Goal: Information Seeking & Learning: Learn about a topic

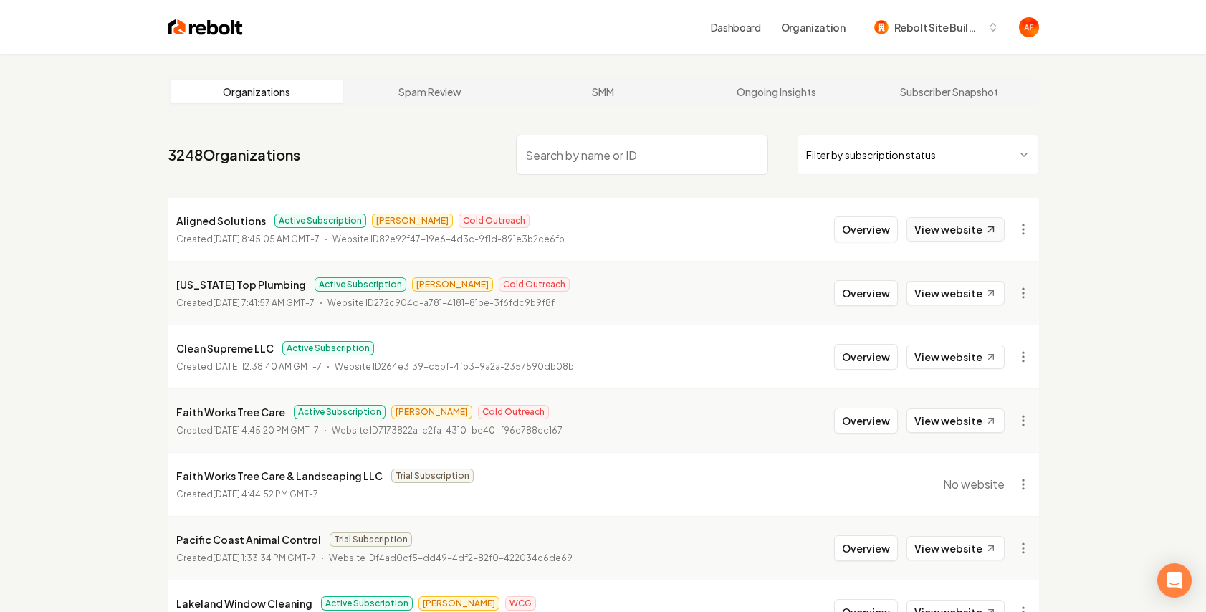
click at [974, 229] on link "View website" at bounding box center [955, 229] width 98 height 24
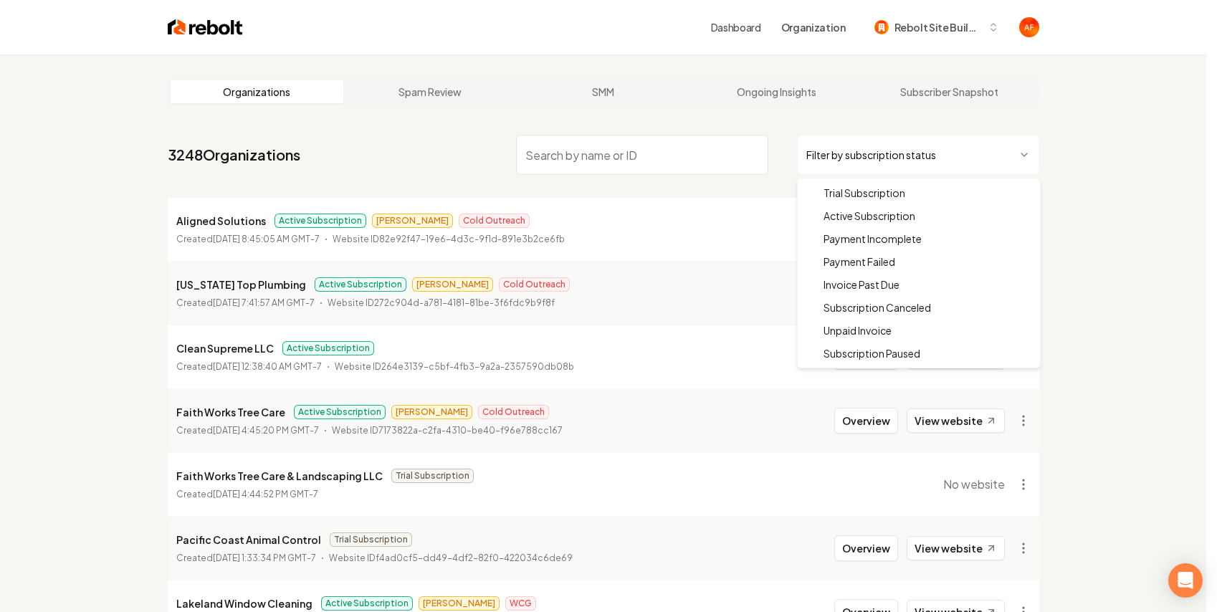
click at [884, 153] on html "Dashboard Organization Rebolt Site Builder Organizations Spam Review SMM Ongoin…" at bounding box center [608, 306] width 1217 height 612
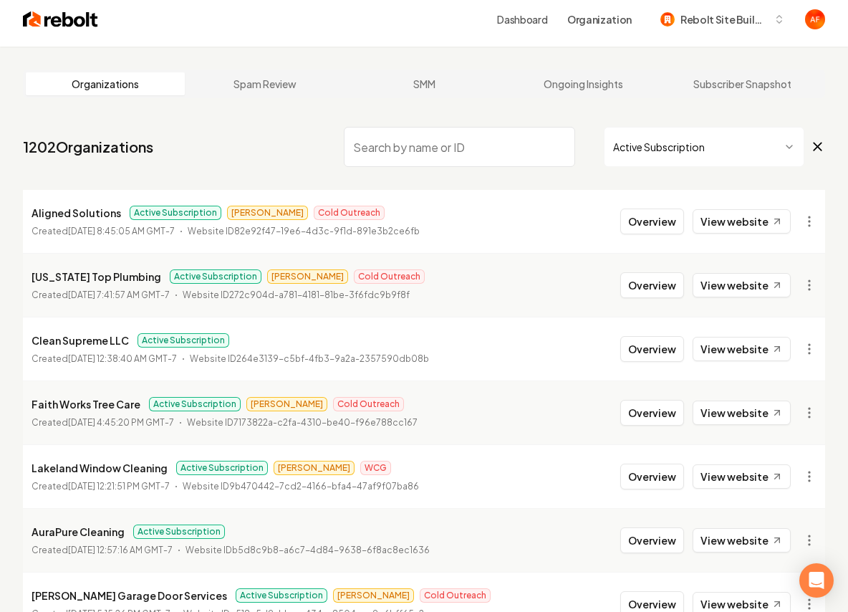
scroll to position [9, 0]
click at [516, 186] on div "1202 Organizations Active Subscription Aligned Solutions Active Subscription An…" at bounding box center [424, 473] width 803 height 706
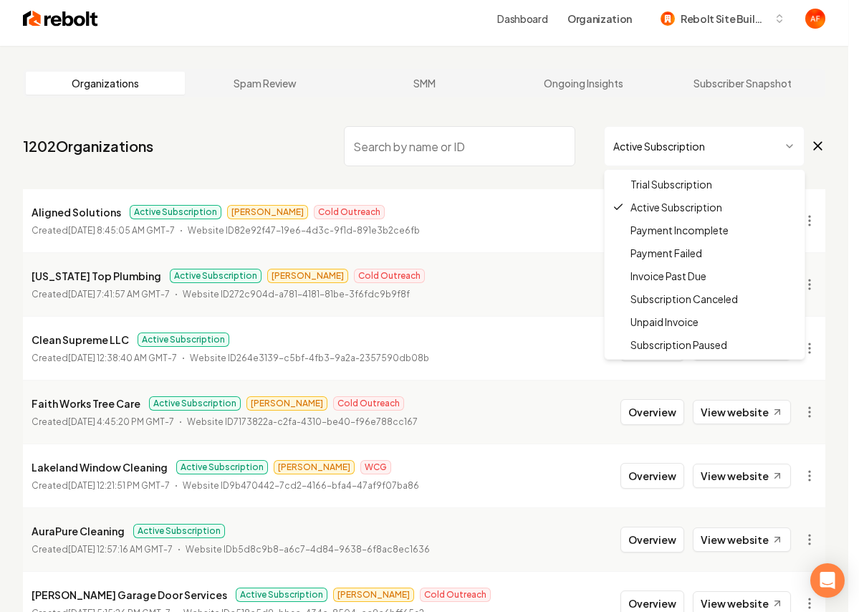
click at [646, 151] on html "Dashboard Organization Rebolt Site Builder Organizations Spam Review SMM Ongoin…" at bounding box center [429, 297] width 859 height 612
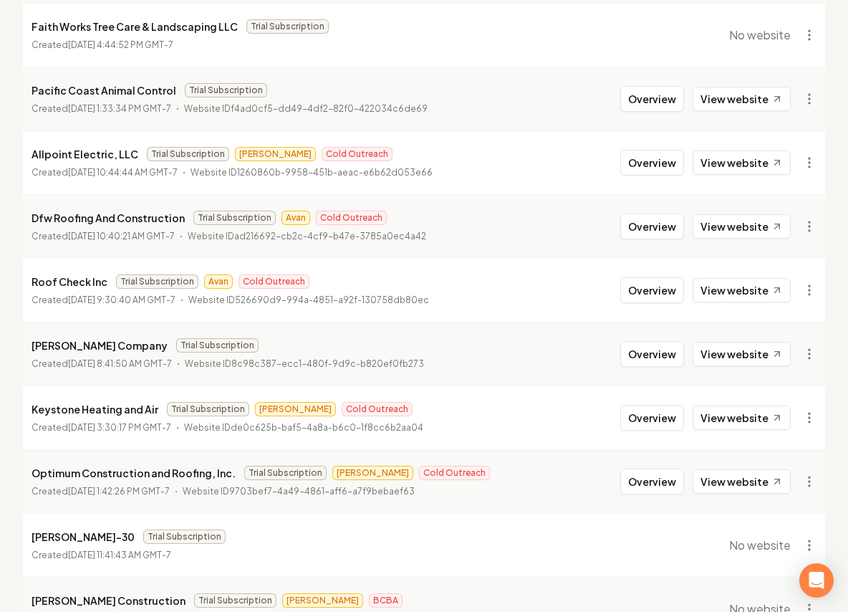
scroll to position [283, 0]
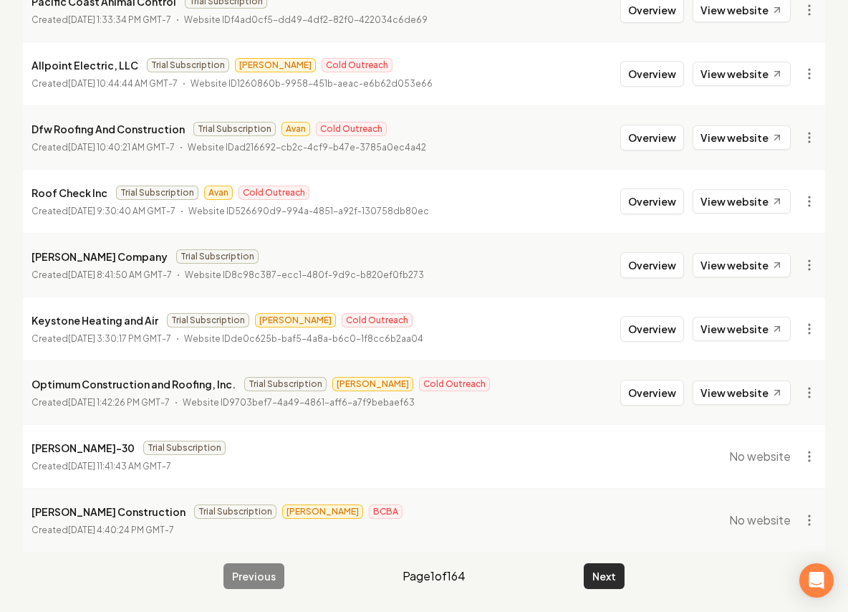
click at [619, 574] on button "Next" at bounding box center [604, 576] width 41 height 26
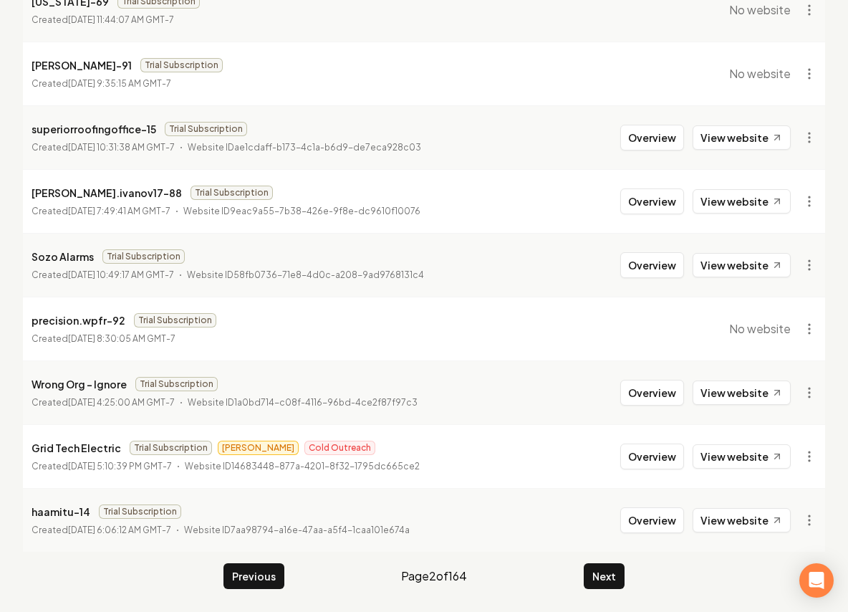
click at [611, 573] on button "Next" at bounding box center [604, 576] width 41 height 26
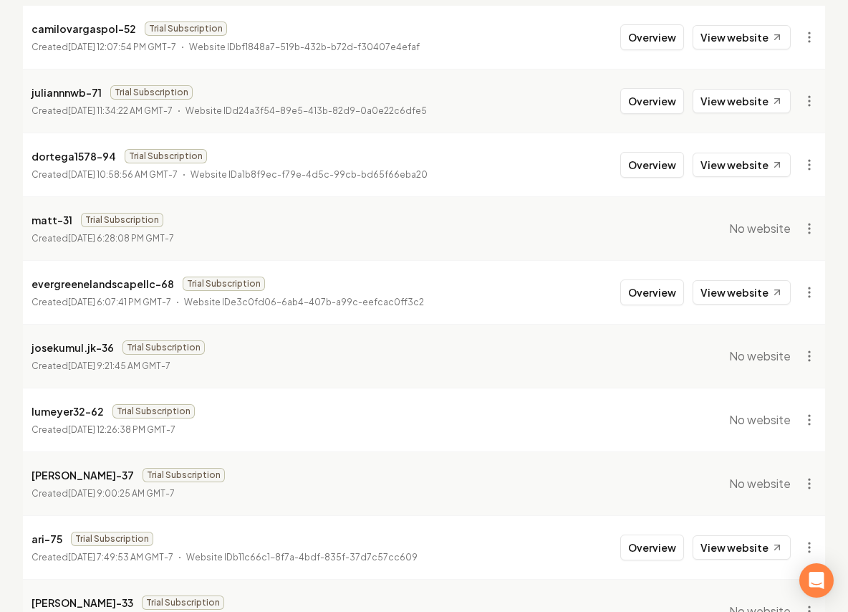
scroll to position [283, 0]
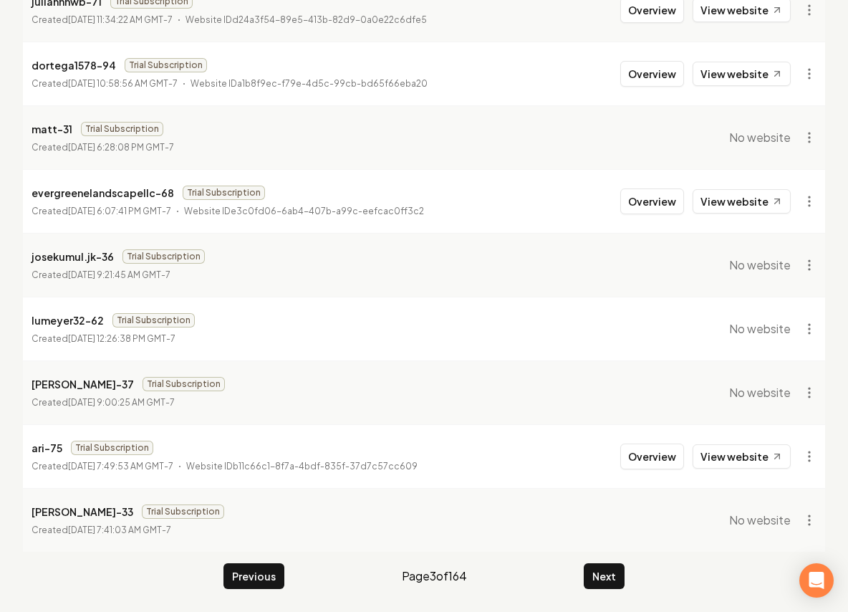
click at [615, 562] on main "Organizations Spam Review SMM Ongoing Insights Subscriber Snapshot 1639 Organiz…" at bounding box center [424, 191] width 848 height 841
click at [615, 567] on button "Next" at bounding box center [604, 576] width 41 height 26
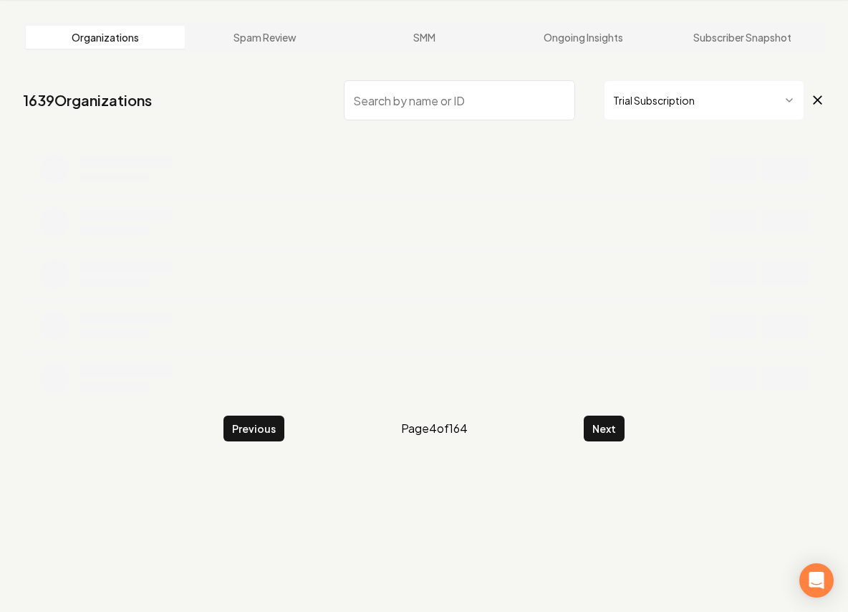
scroll to position [283, 0]
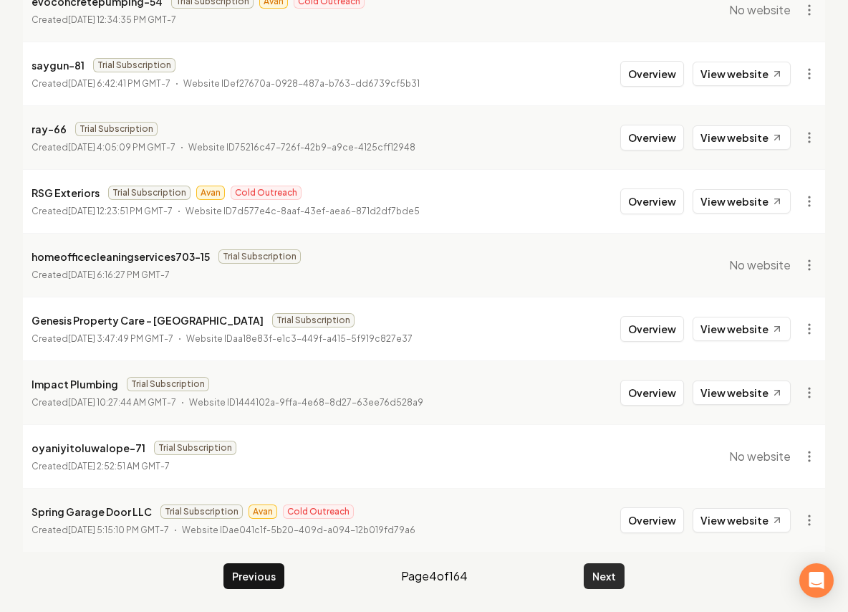
click at [610, 575] on button "Next" at bounding box center [604, 576] width 41 height 26
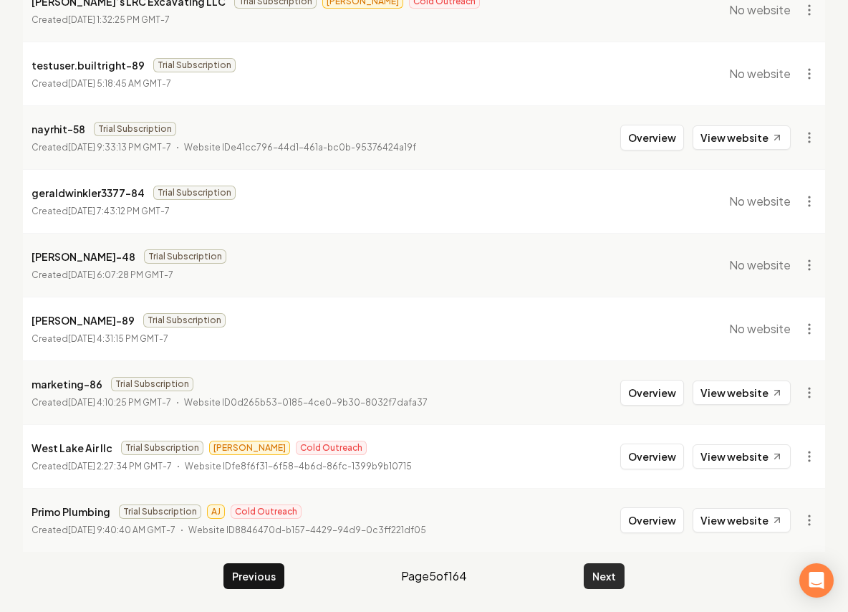
click at [608, 570] on button "Next" at bounding box center [604, 576] width 41 height 26
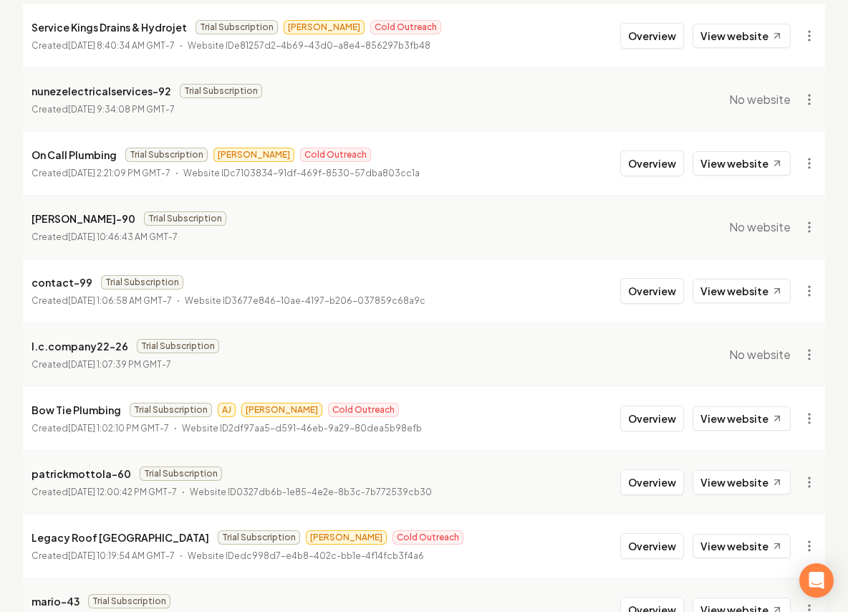
scroll to position [283, 0]
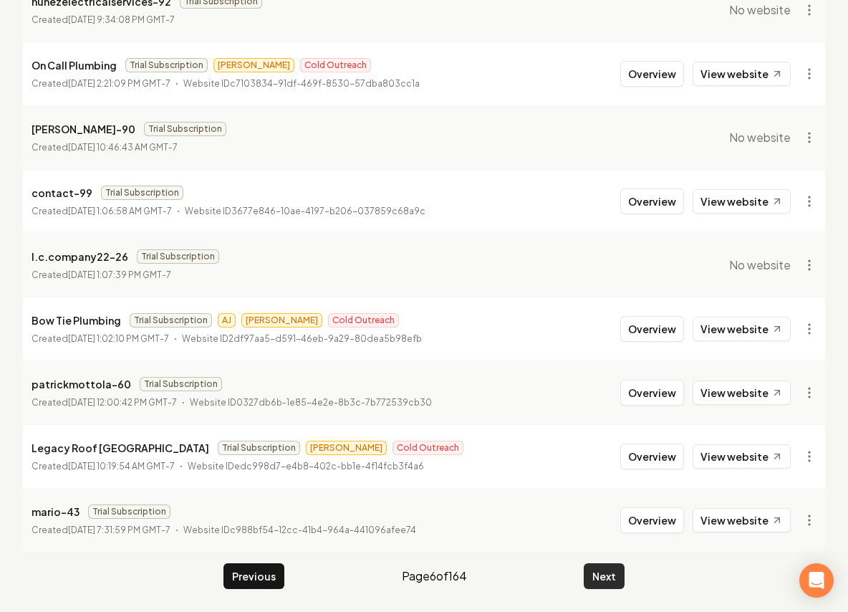
click at [609, 563] on button "Next" at bounding box center [604, 576] width 41 height 26
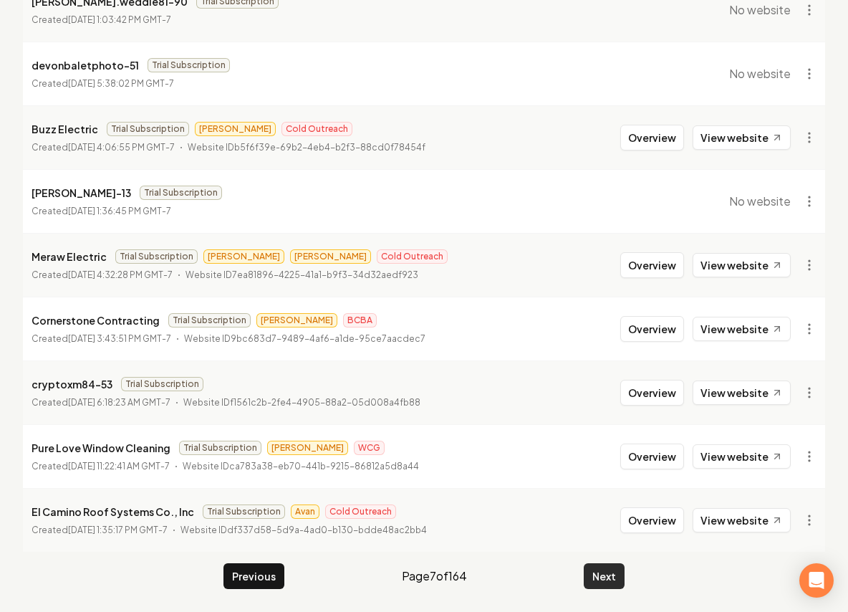
click at [603, 581] on button "Next" at bounding box center [604, 576] width 41 height 26
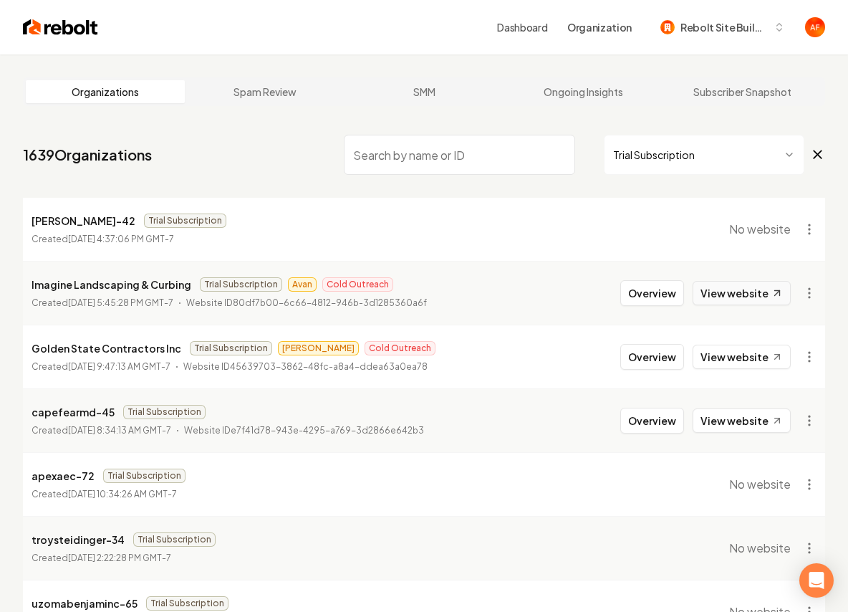
click at [753, 286] on link "View website" at bounding box center [742, 293] width 98 height 24
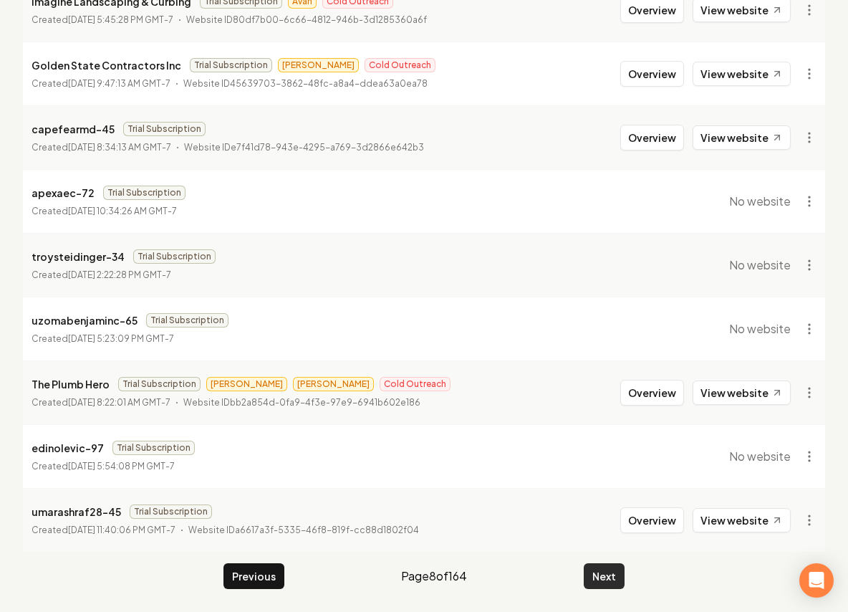
click at [600, 585] on button "Next" at bounding box center [604, 576] width 41 height 26
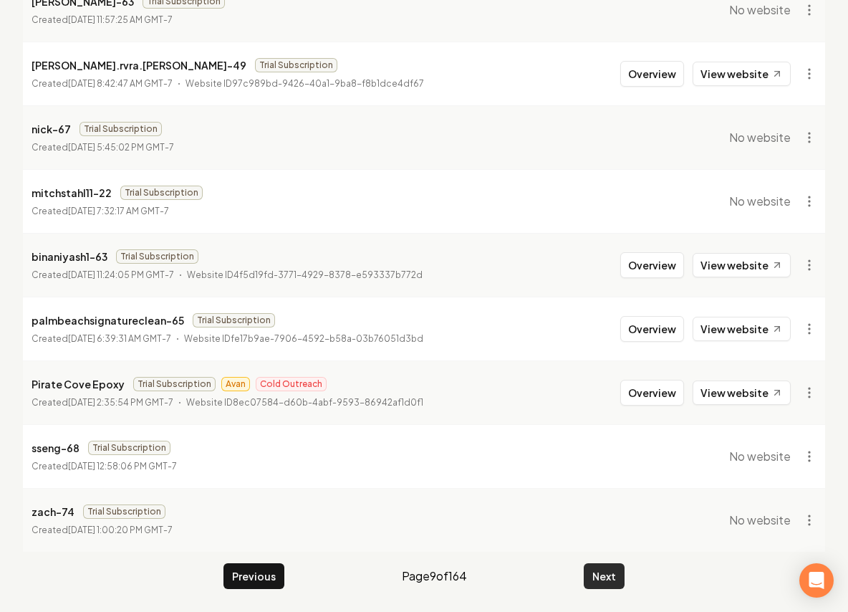
click at [585, 586] on button "Next" at bounding box center [604, 576] width 41 height 26
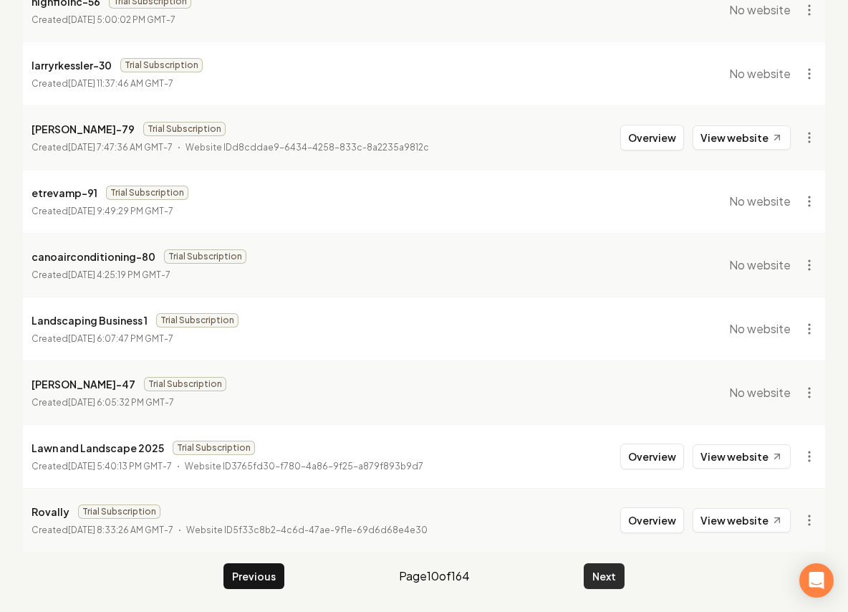
click at [603, 563] on button "Next" at bounding box center [604, 576] width 41 height 26
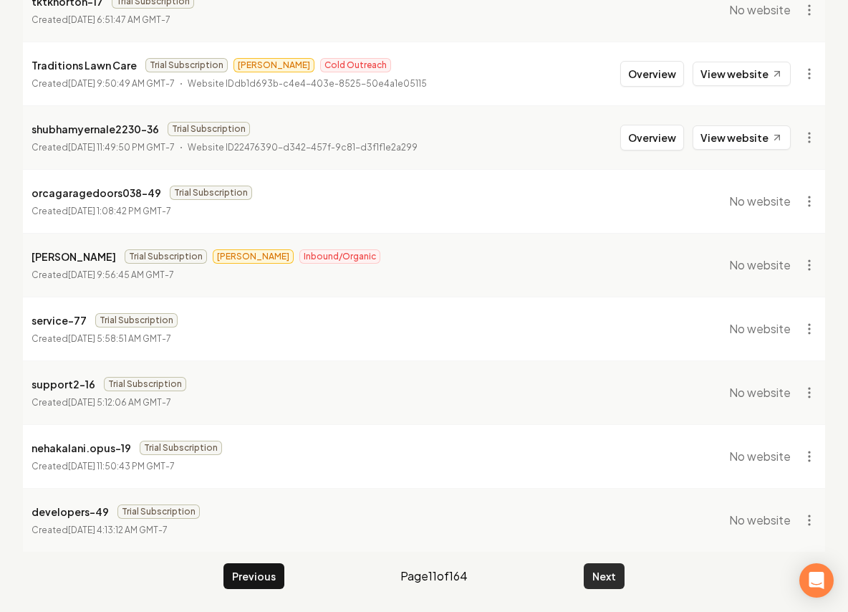
click at [622, 571] on button "Next" at bounding box center [604, 576] width 41 height 26
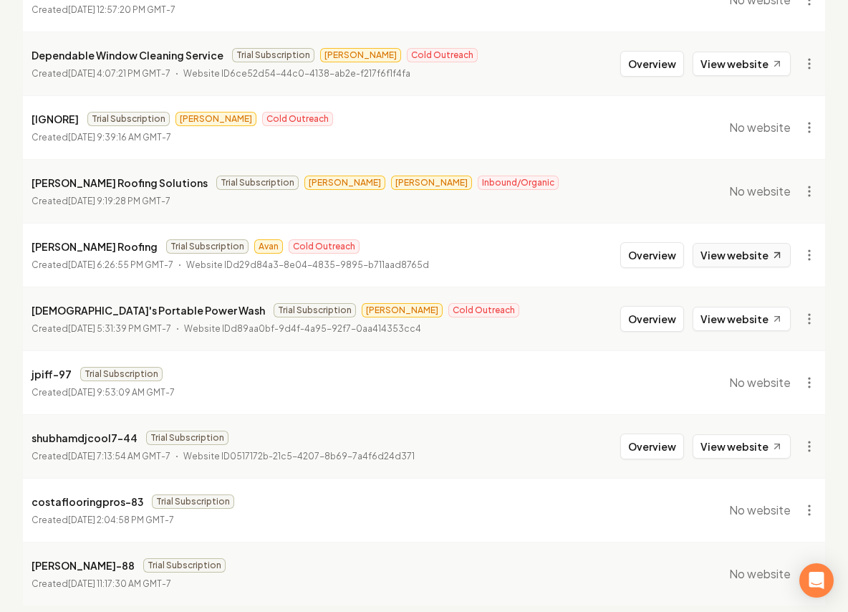
click at [739, 262] on link "View website" at bounding box center [742, 255] width 98 height 24
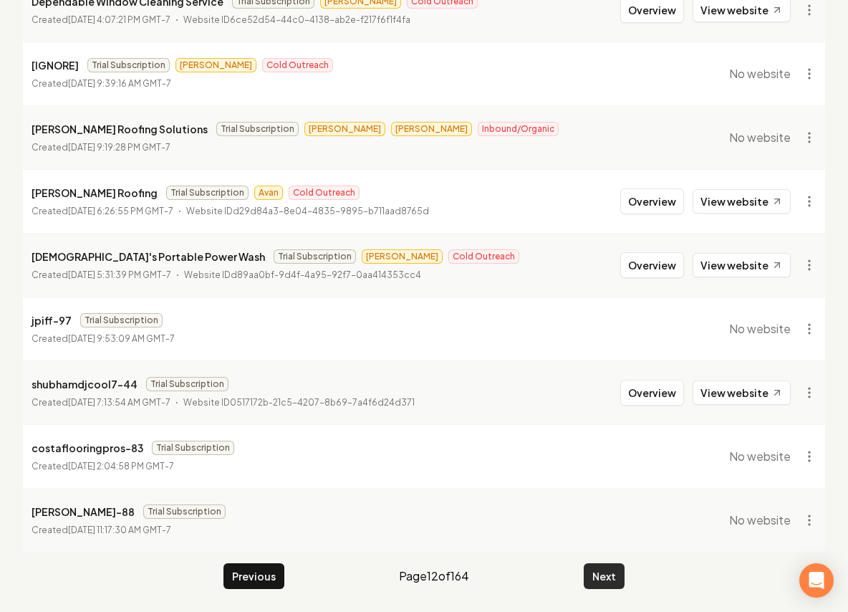
click at [605, 583] on button "Next" at bounding box center [604, 576] width 41 height 26
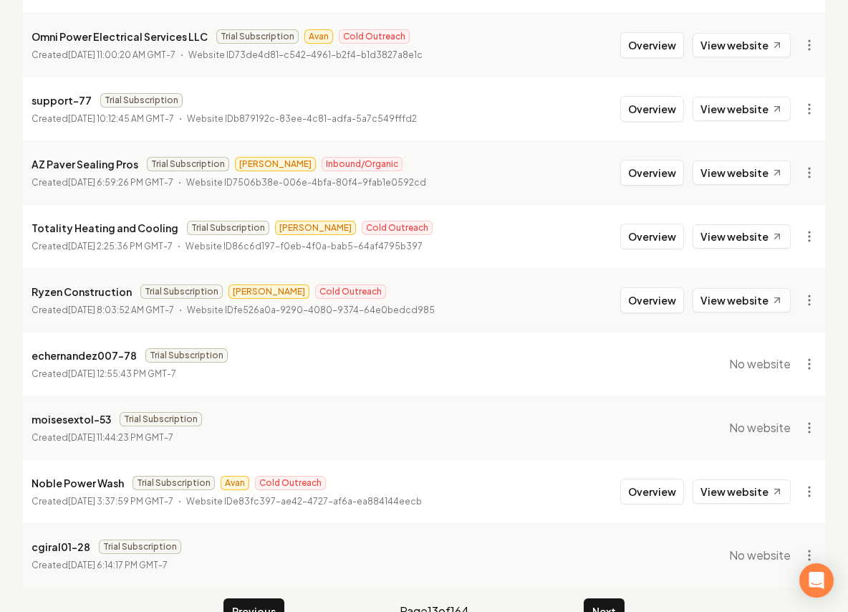
scroll to position [37, 0]
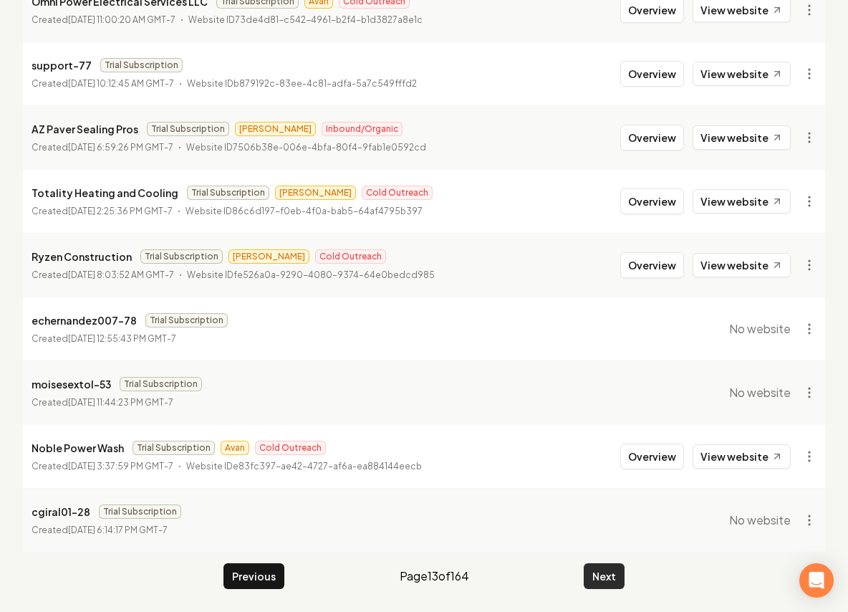
click at [596, 570] on button "Next" at bounding box center [604, 576] width 41 height 26
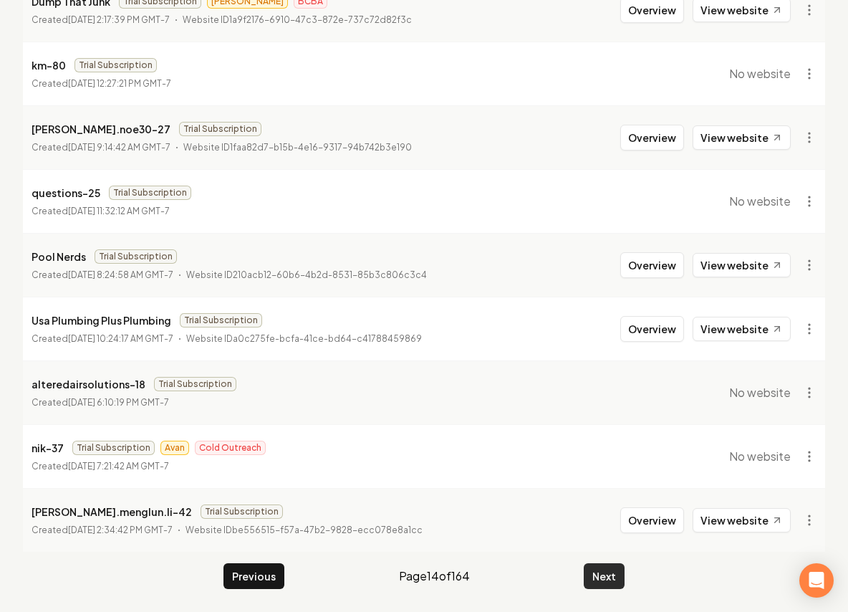
click at [598, 570] on button "Next" at bounding box center [604, 576] width 41 height 26
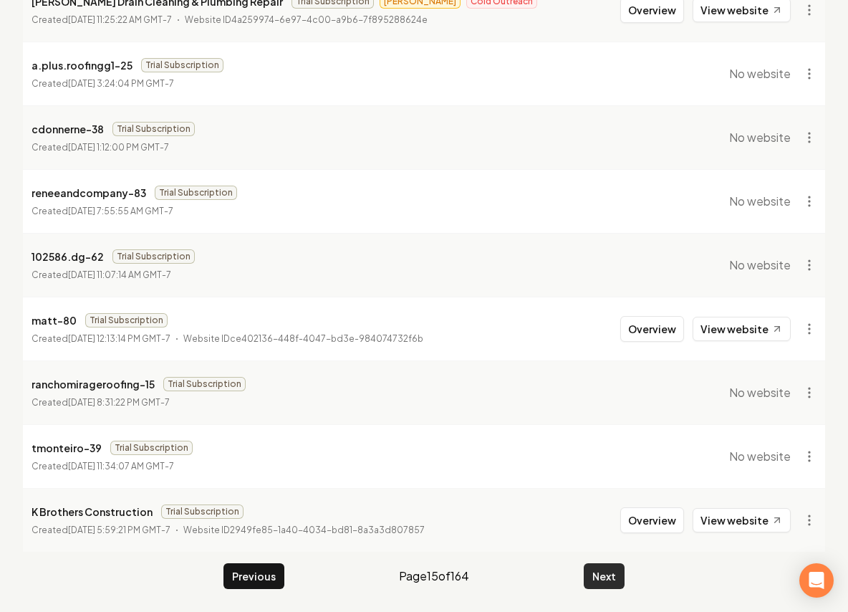
drag, startPoint x: 639, startPoint y: 588, endPoint x: 614, endPoint y: 582, distance: 25.7
click at [639, 588] on main "Organizations Spam Review SMM Ongoing Insights Subscriber Snapshot 1639 Organiz…" at bounding box center [424, 191] width 848 height 841
click at [613, 582] on button "Next" at bounding box center [604, 576] width 41 height 26
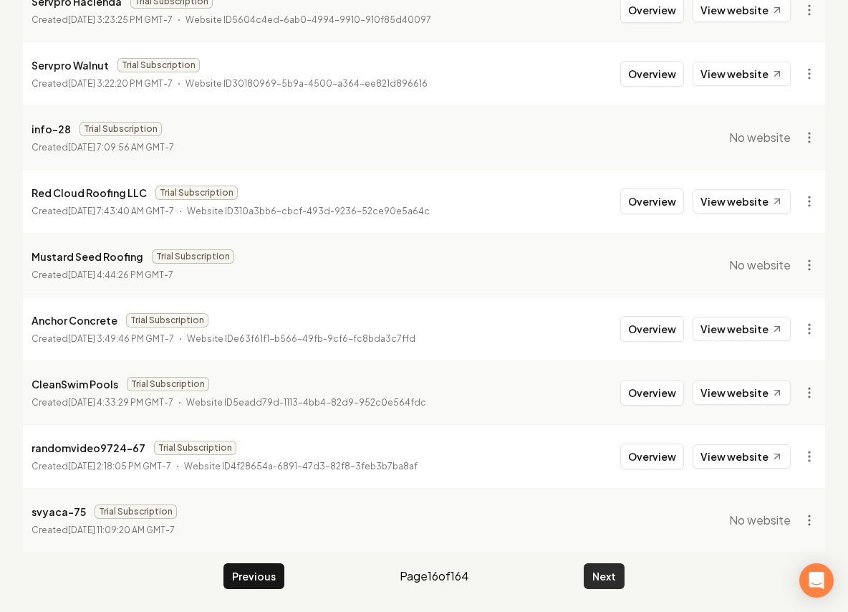
click at [610, 582] on button "Next" at bounding box center [604, 576] width 41 height 26
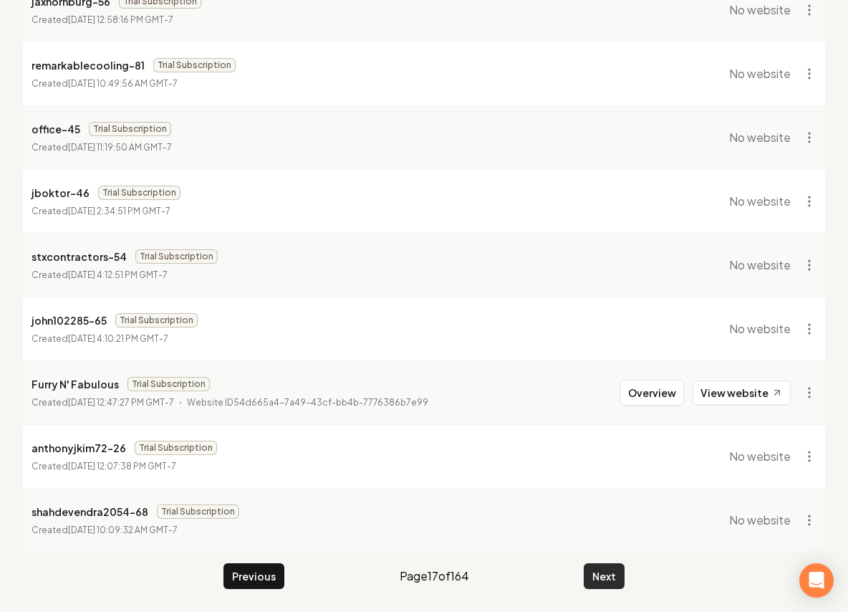
click at [606, 585] on button "Next" at bounding box center [604, 576] width 41 height 26
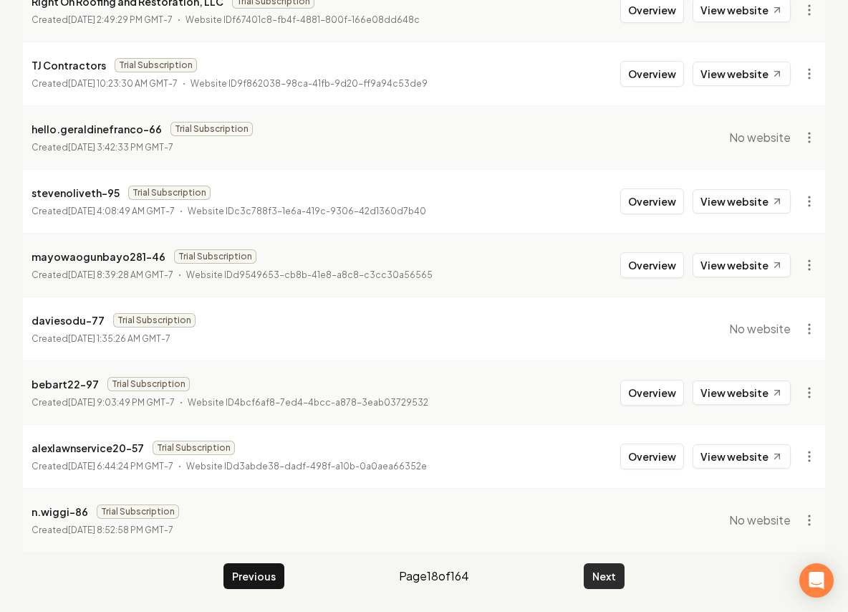
click at [588, 577] on button "Next" at bounding box center [604, 576] width 41 height 26
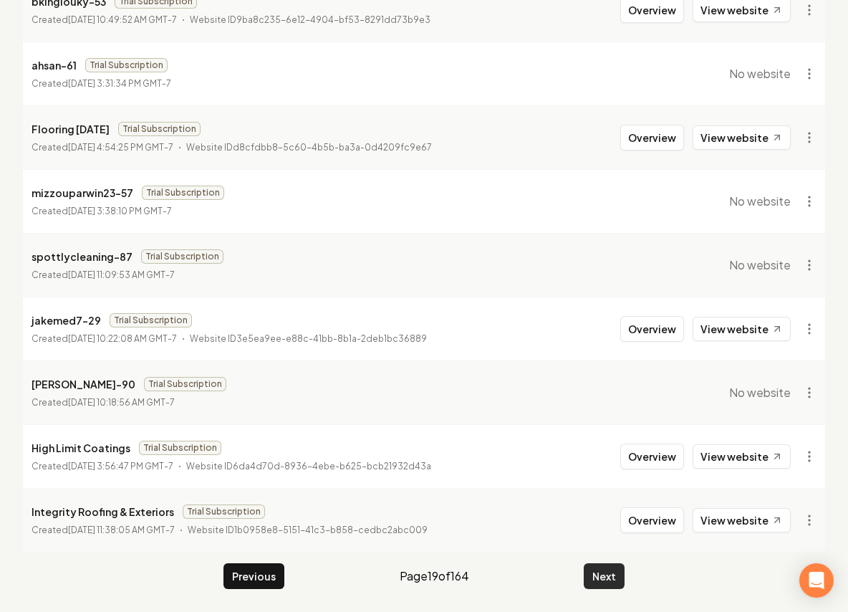
click at [623, 576] on button "Next" at bounding box center [604, 576] width 41 height 26
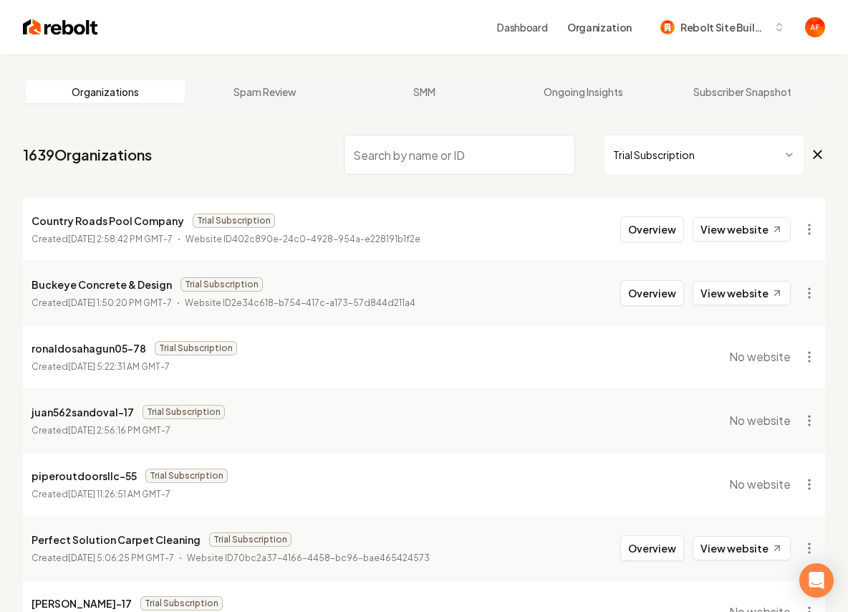
click at [688, 174] on html "Dashboard Organization Rebolt Site Builder Organizations Spam Review SMM Ongoin…" at bounding box center [424, 306] width 848 height 612
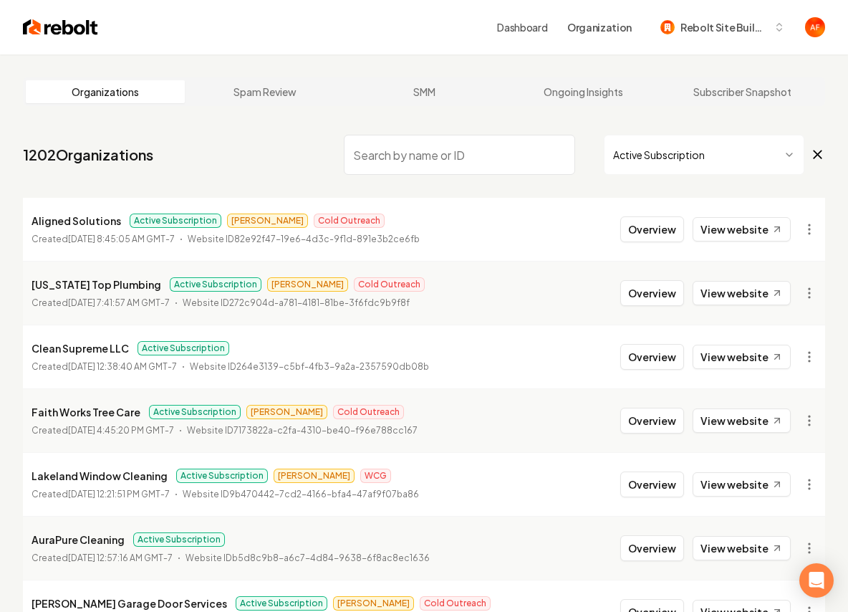
click at [704, 154] on html "Dashboard Organization Rebolt Site Builder Organizations Spam Review SMM Ongoin…" at bounding box center [424, 306] width 848 height 612
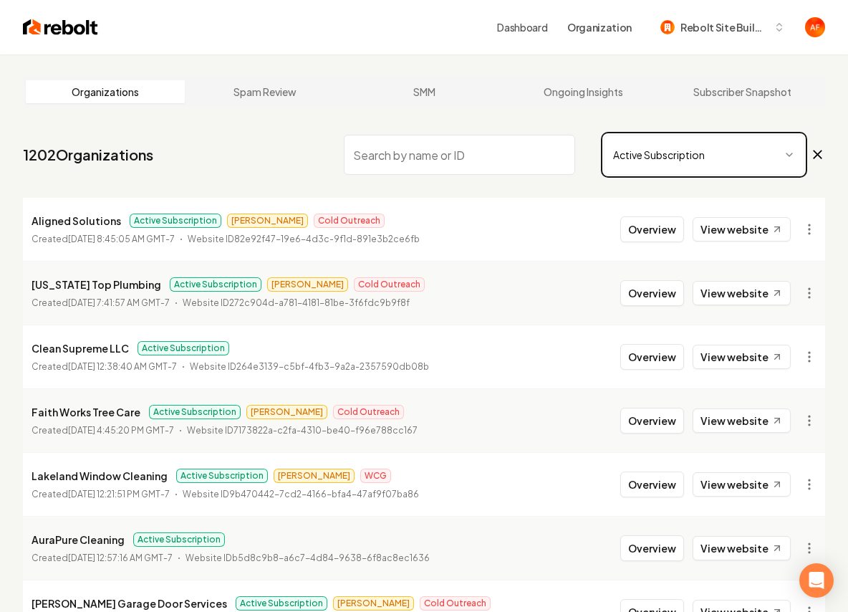
click at [640, 77] on html "Dashboard Organization Rebolt Site Builder Organizations Spam Review SMM Ongoin…" at bounding box center [424, 306] width 848 height 612
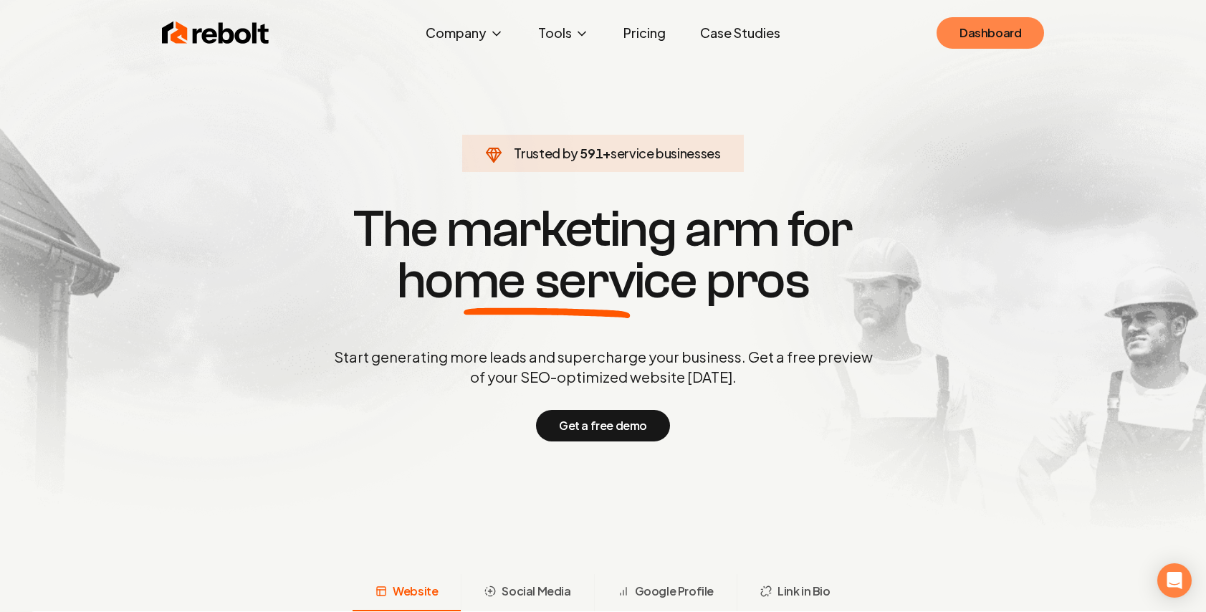
click at [986, 44] on link "Dashboard" at bounding box center [990, 33] width 107 height 32
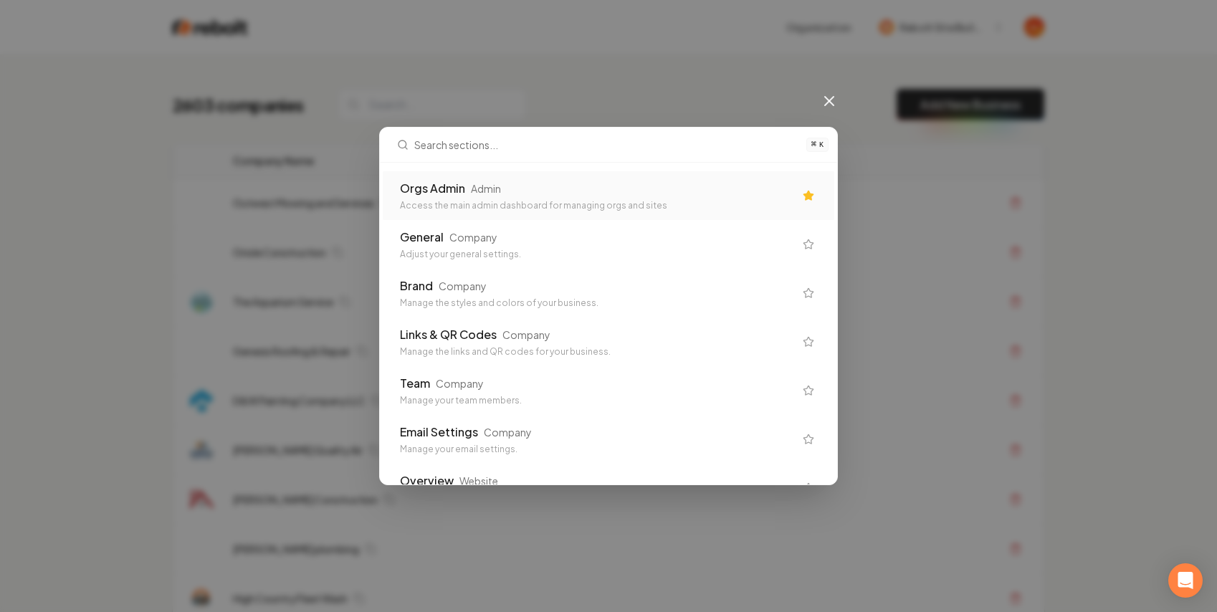
click at [534, 176] on div "Orgs Admin Admin Access the main admin dashboard for managing orgs and sites" at bounding box center [608, 195] width 451 height 49
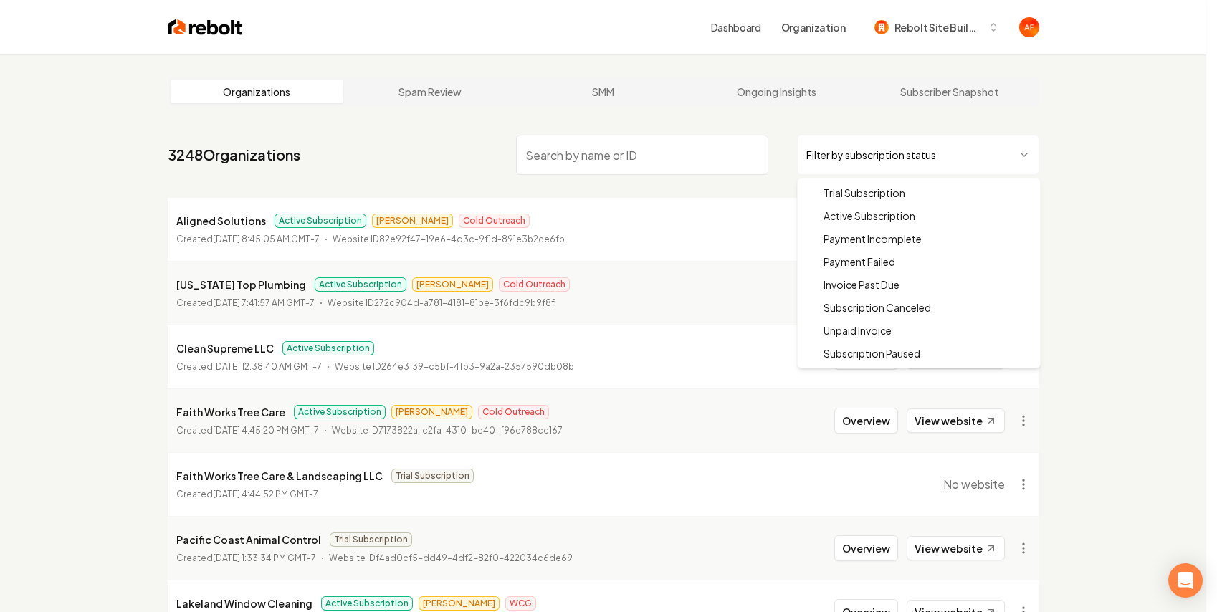
click at [905, 168] on html "Dashboard Organization Rebolt Site Builder Organizations Spam Review SMM Ongoin…" at bounding box center [608, 306] width 1217 height 612
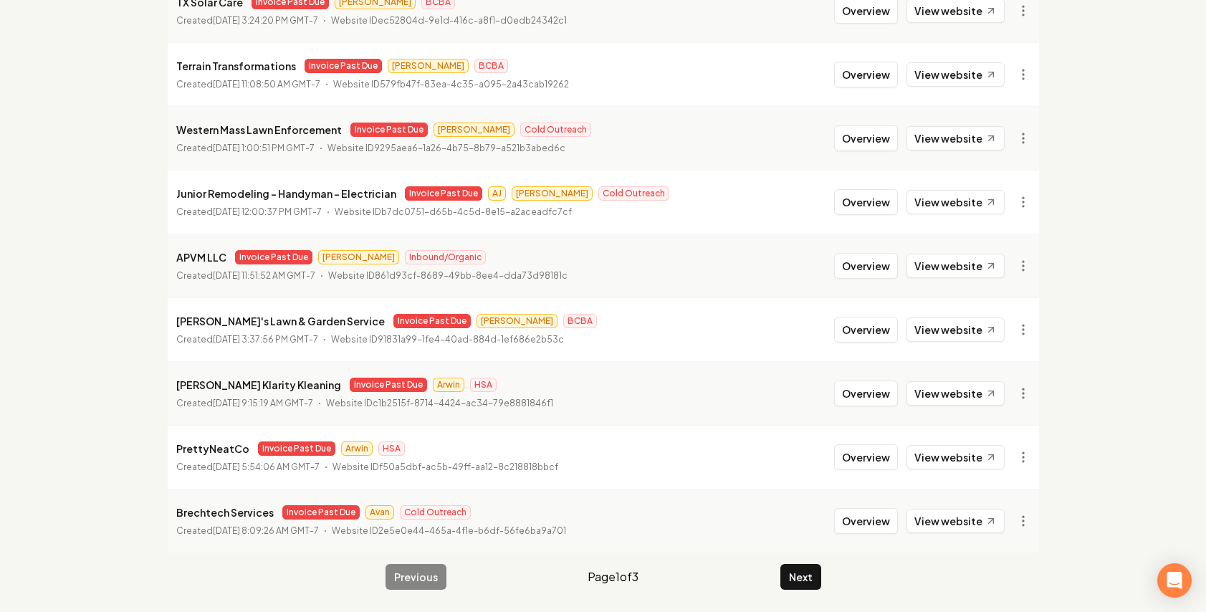
scroll to position [283, 0]
click at [808, 575] on button "Next" at bounding box center [800, 576] width 41 height 26
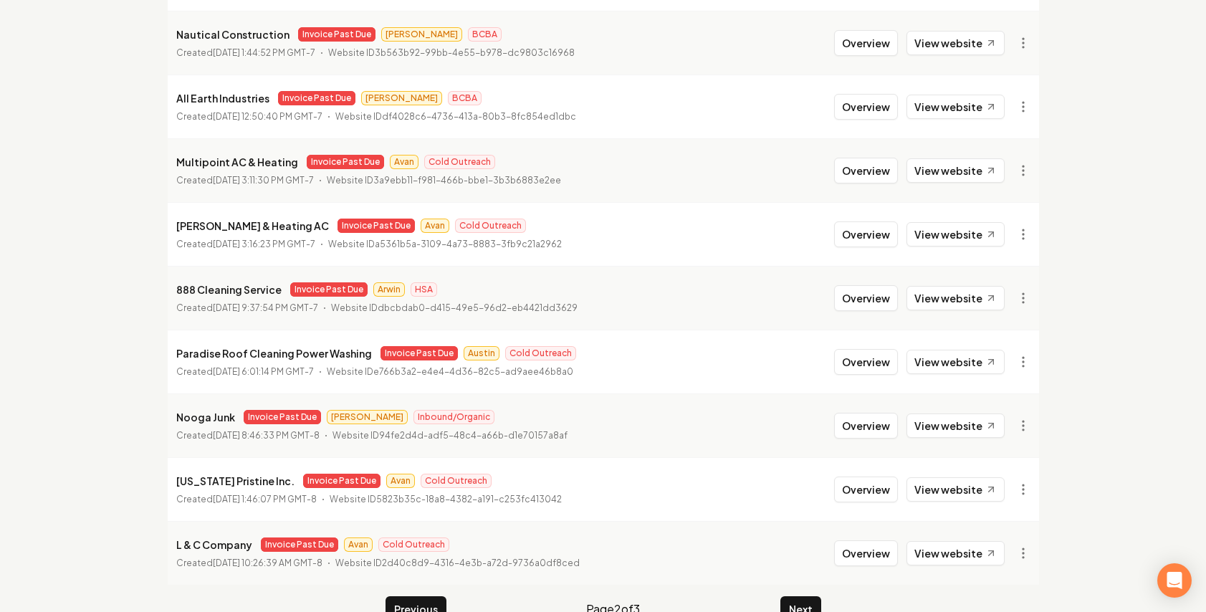
scroll to position [283, 0]
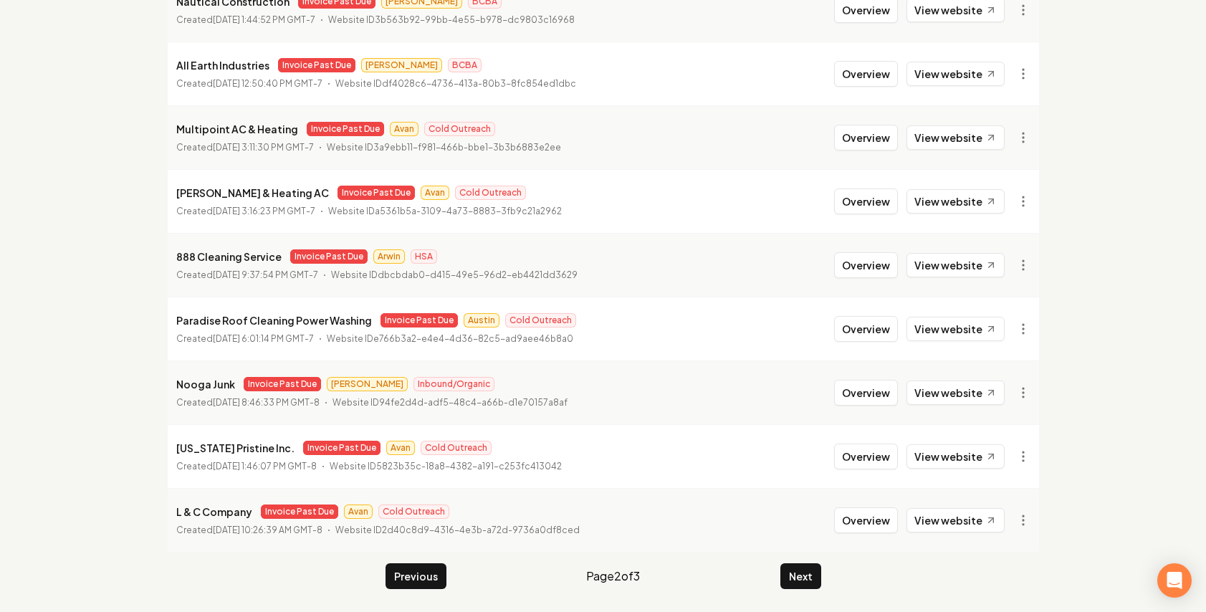
click at [822, 573] on main "Organizations Spam Review SMM Ongoing Insights Subscriber Snapshot 26 Organizat…" at bounding box center [603, 191] width 917 height 841
click at [818, 574] on button "Next" at bounding box center [800, 576] width 41 height 26
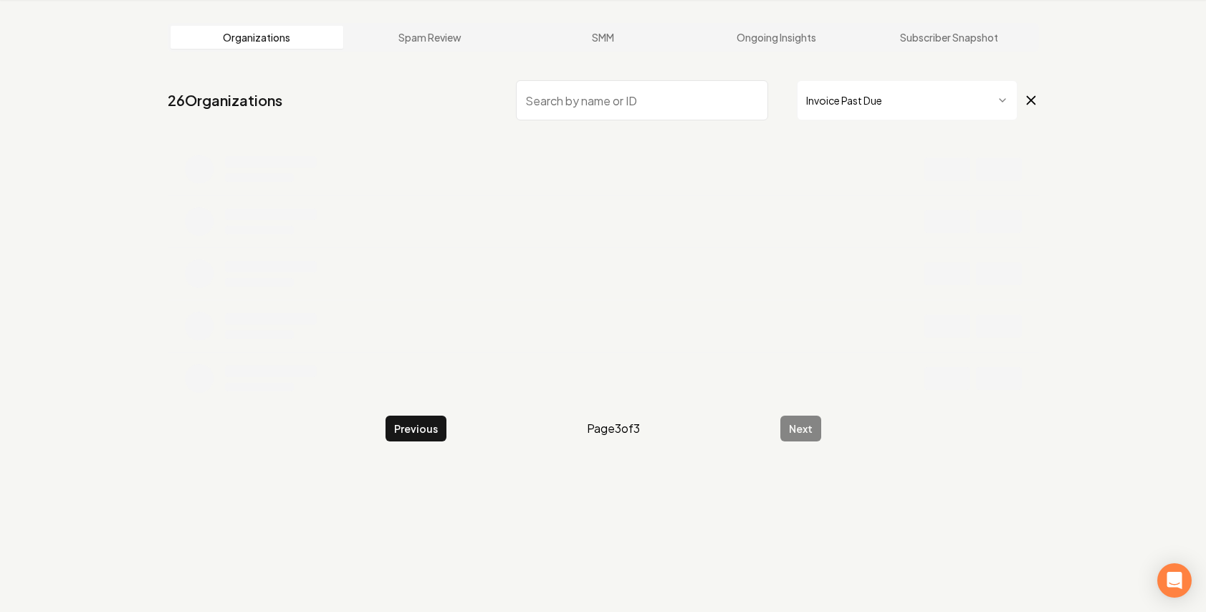
scroll to position [54, 0]
click at [412, 423] on button "Previous" at bounding box center [415, 429] width 61 height 26
click at [411, 438] on button "Previous" at bounding box center [415, 429] width 61 height 26
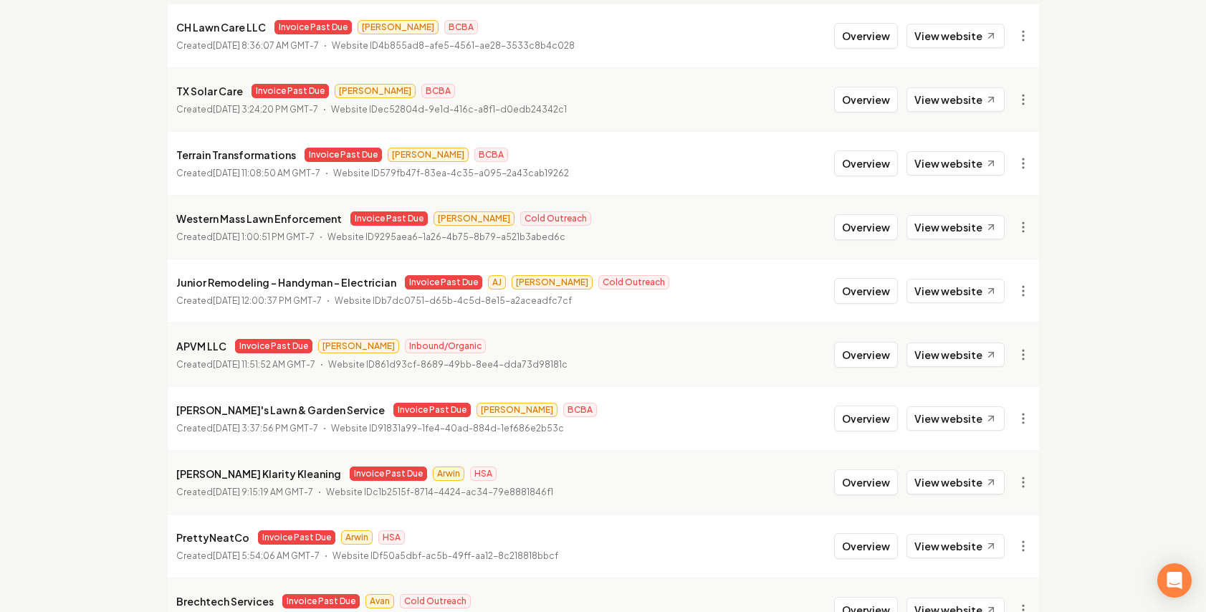
scroll to position [283, 0]
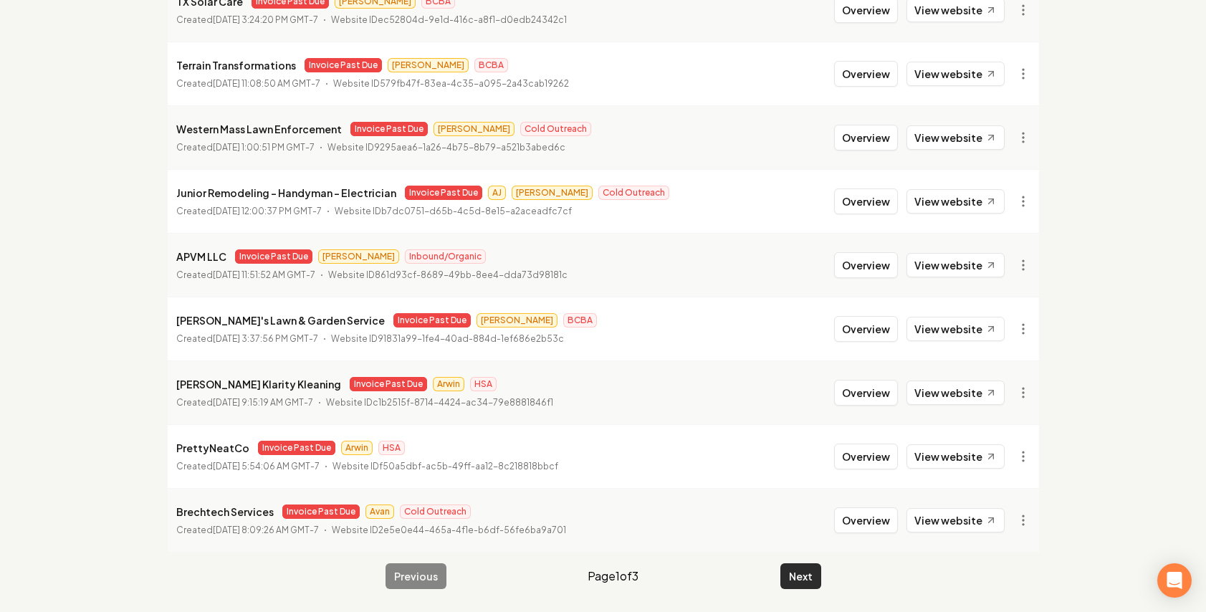
click at [798, 573] on button "Next" at bounding box center [800, 576] width 41 height 26
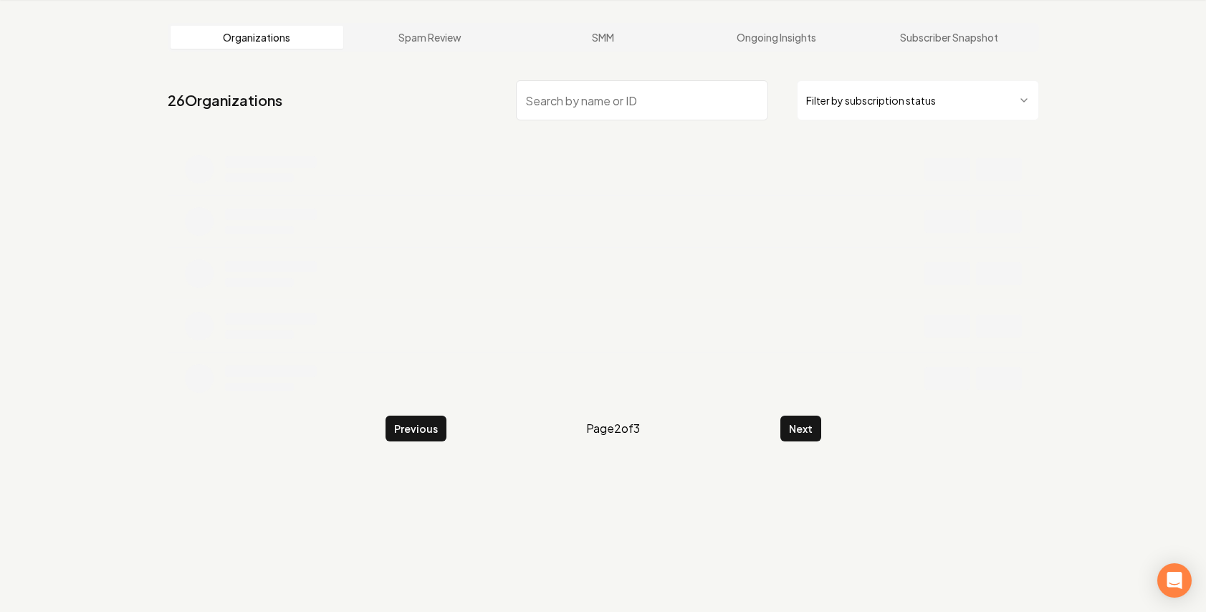
scroll to position [283, 0]
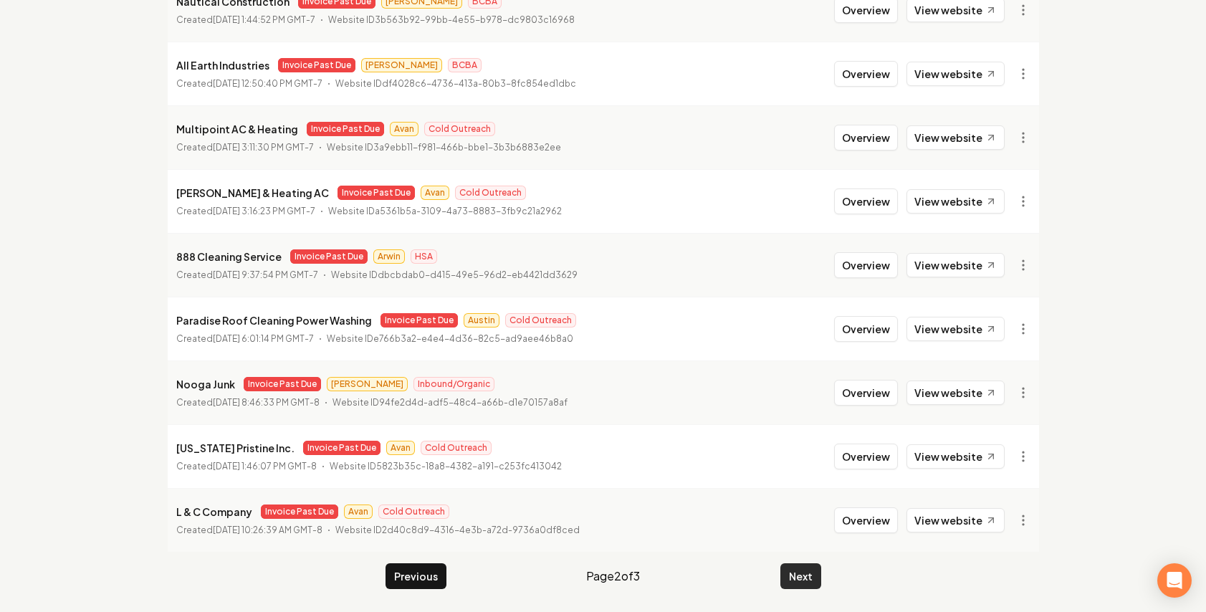
click at [802, 563] on button "Next" at bounding box center [800, 576] width 41 height 26
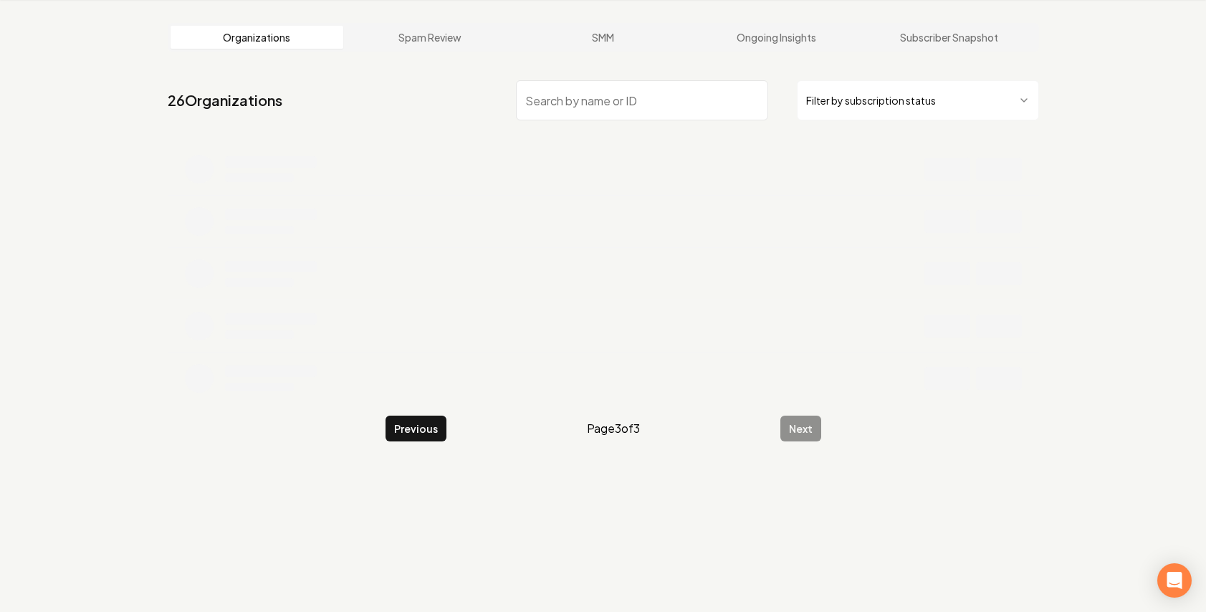
scroll to position [54, 0]
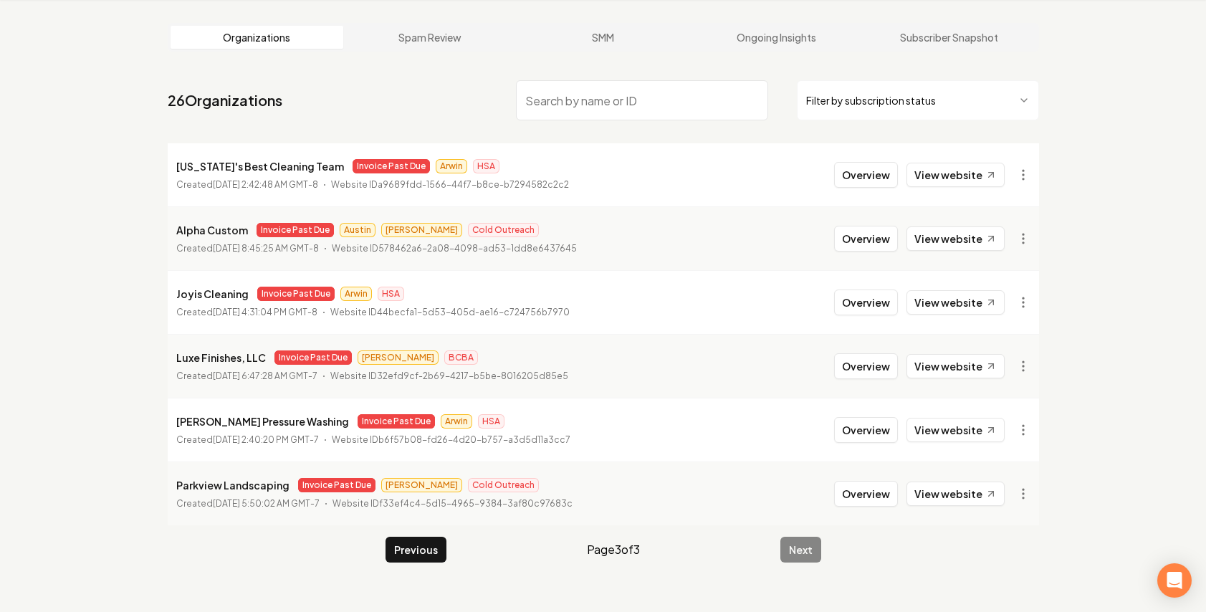
click at [406, 565] on main "Organizations Spam Review SMM Ongoing Insights Subscriber Snapshot 26 Organizat…" at bounding box center [603, 292] width 917 height 585
click at [431, 552] on button "Previous" at bounding box center [415, 550] width 61 height 26
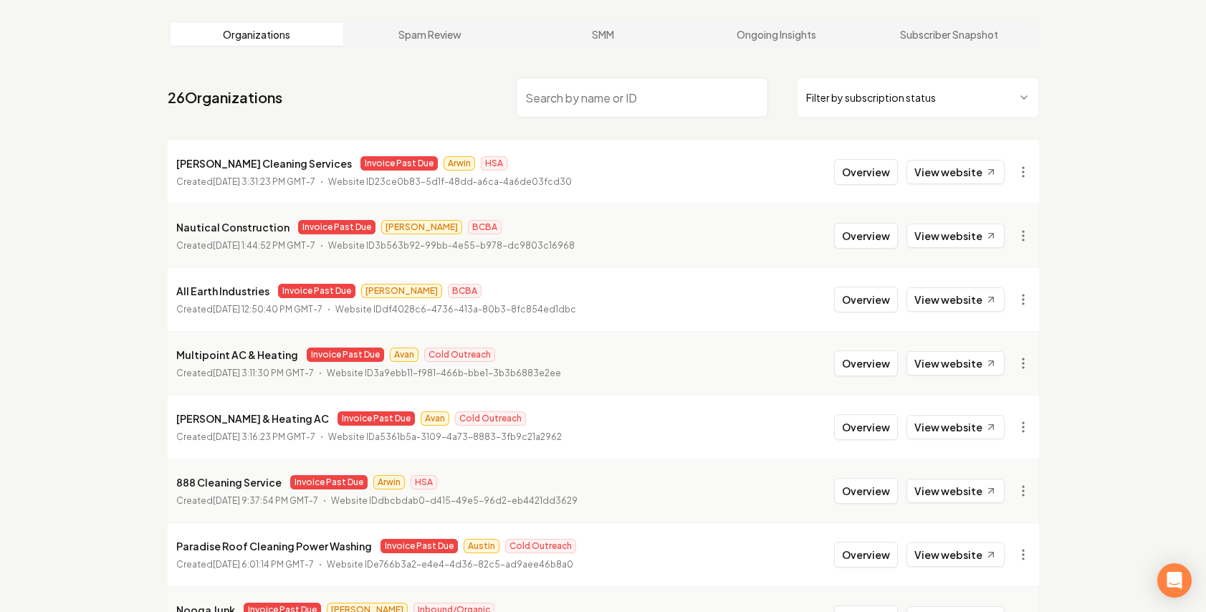
scroll to position [283, 0]
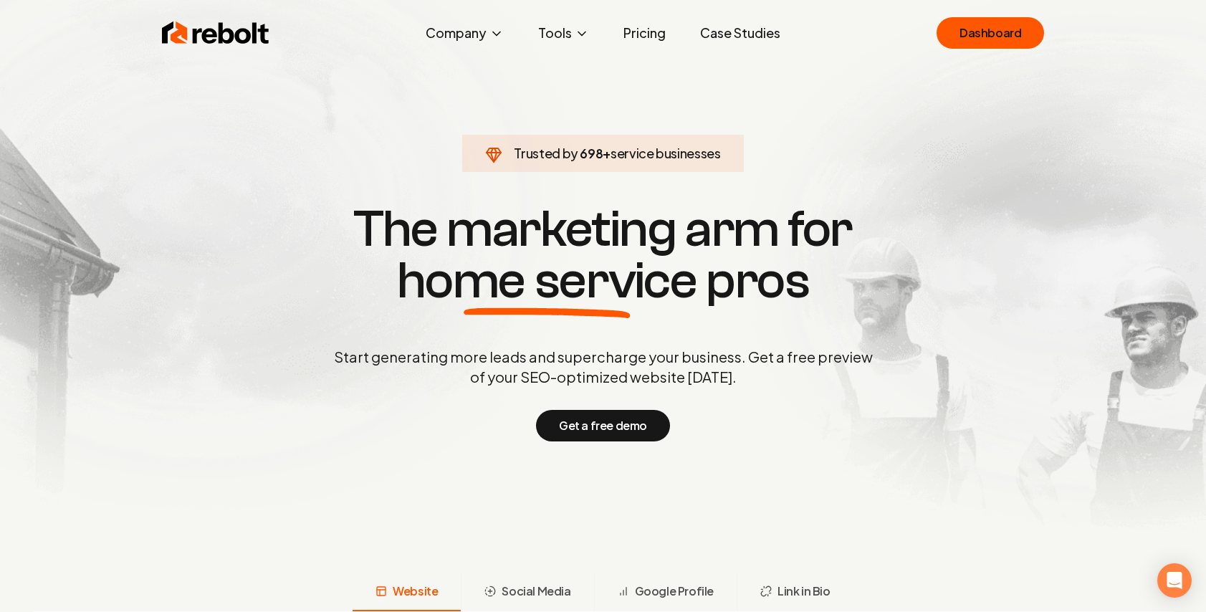
click at [641, 42] on link "Pricing" at bounding box center [644, 33] width 65 height 29
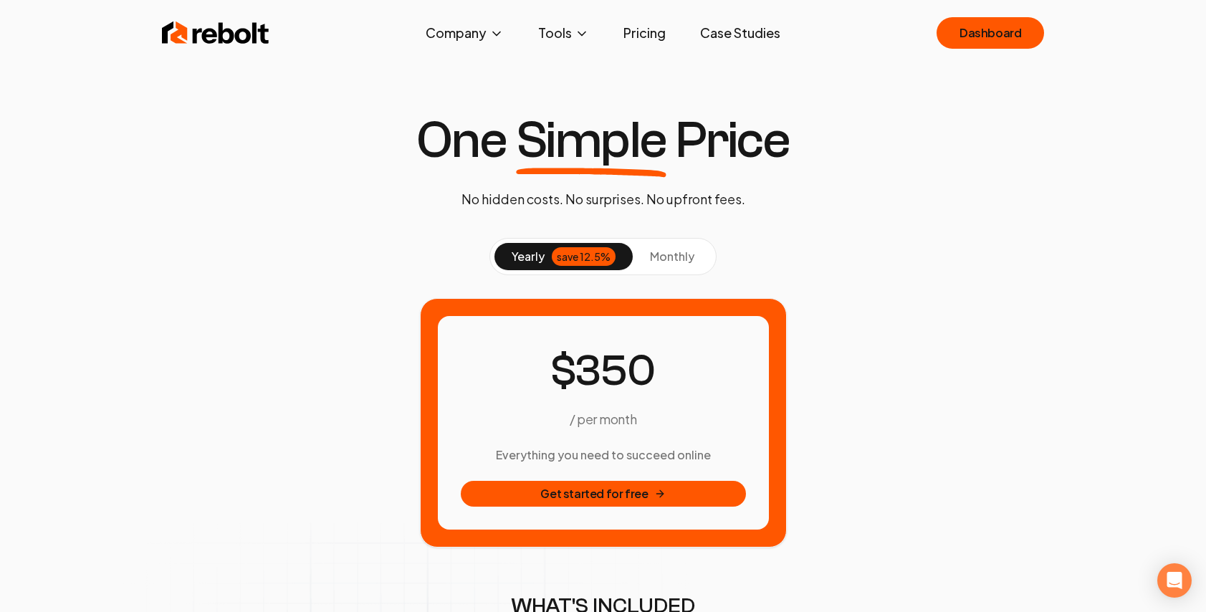
click at [694, 264] on button "monthly" at bounding box center [672, 256] width 79 height 27
click at [562, 252] on div "save 12.5%" at bounding box center [584, 256] width 64 height 19
click at [661, 253] on span "monthly" at bounding box center [672, 256] width 44 height 15
click at [569, 267] on button "yearly save 12.5%" at bounding box center [563, 256] width 138 height 27
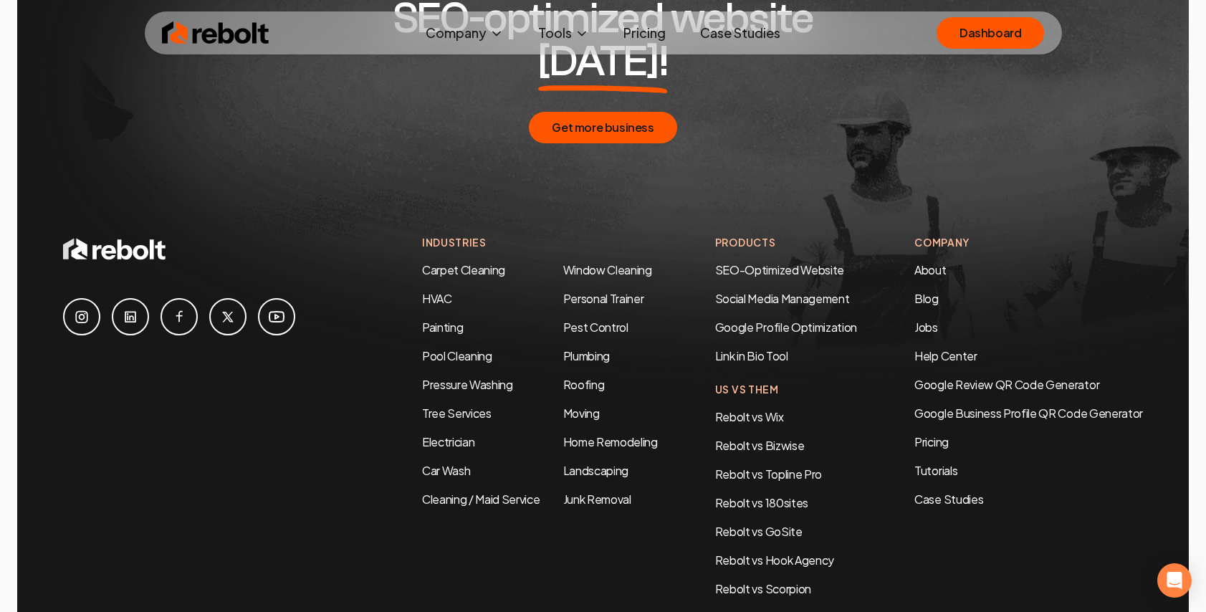
scroll to position [2621, 0]
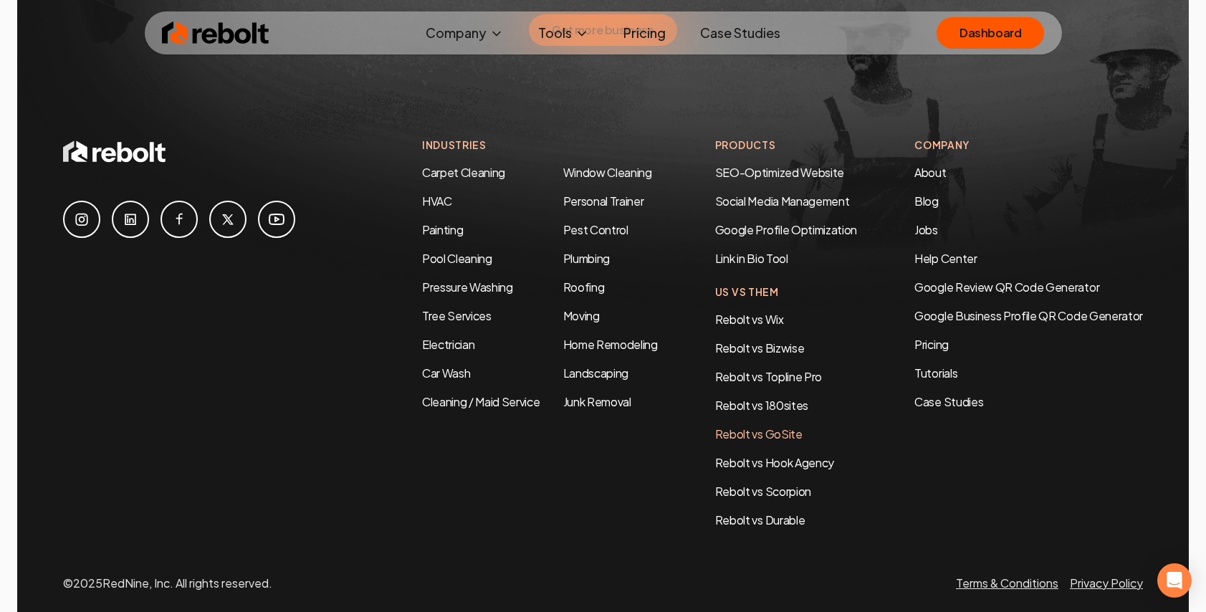
click at [744, 426] on link "Rebolt vs GoSite" at bounding box center [758, 433] width 87 height 15
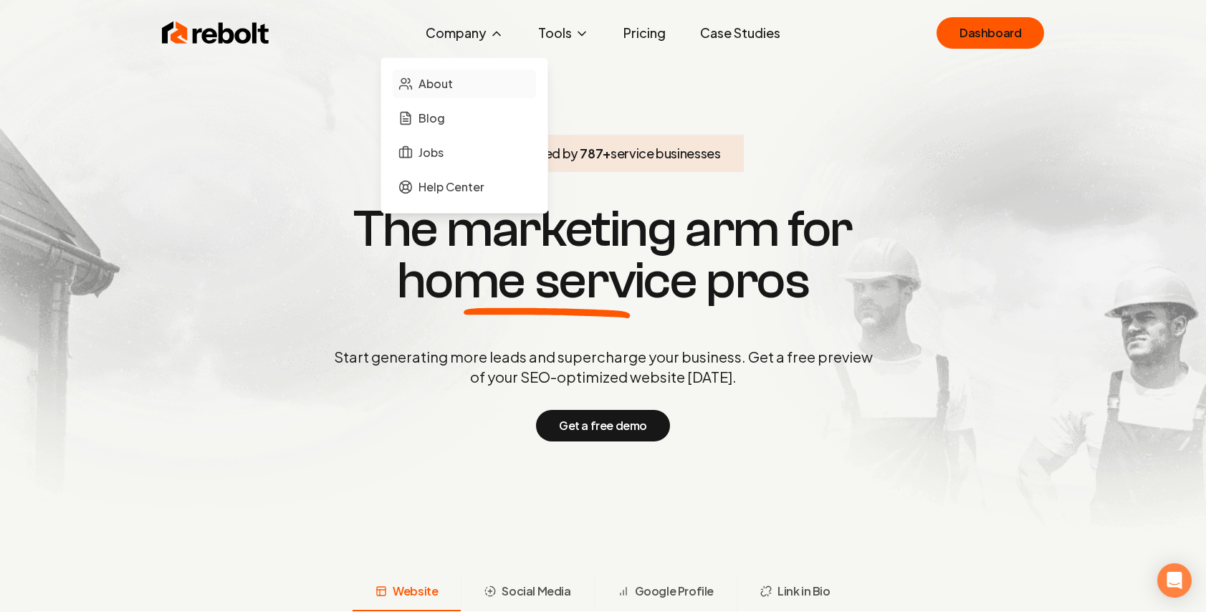
click at [434, 77] on span "About" at bounding box center [435, 83] width 34 height 17
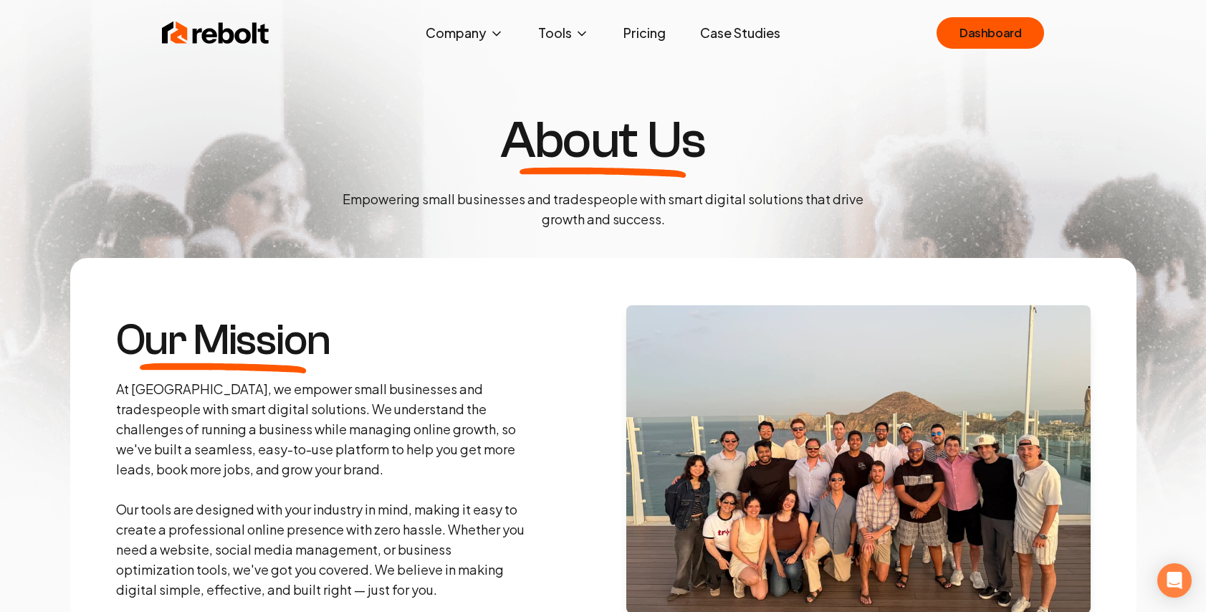
click at [641, 25] on link "Pricing" at bounding box center [644, 33] width 65 height 29
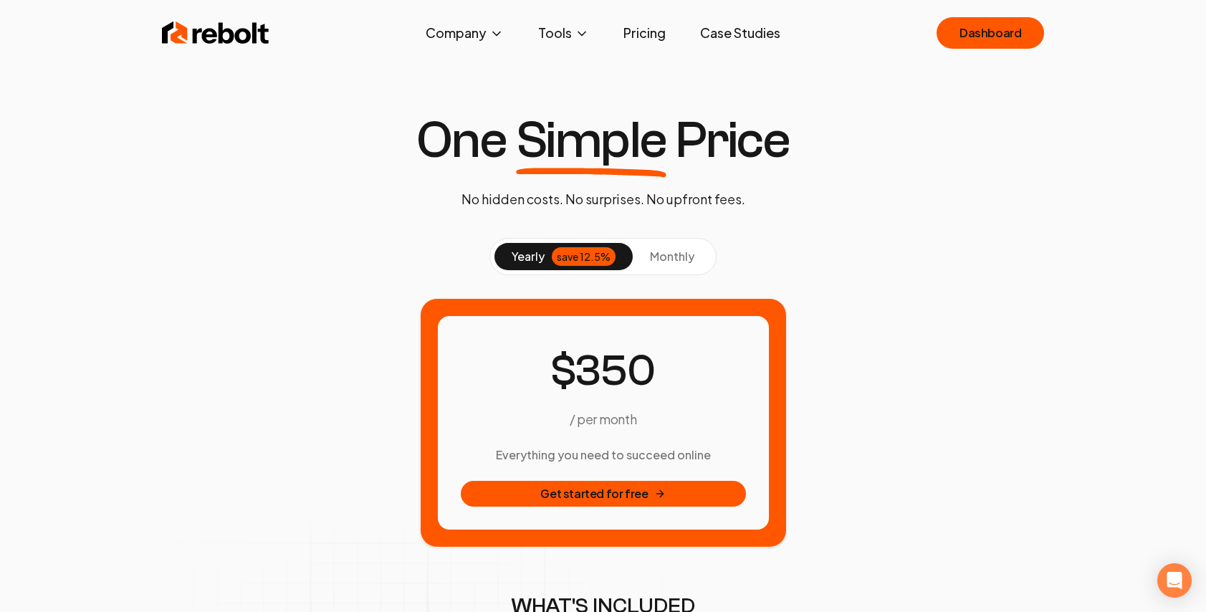
click at [643, 252] on button "monthly" at bounding box center [672, 256] width 79 height 27
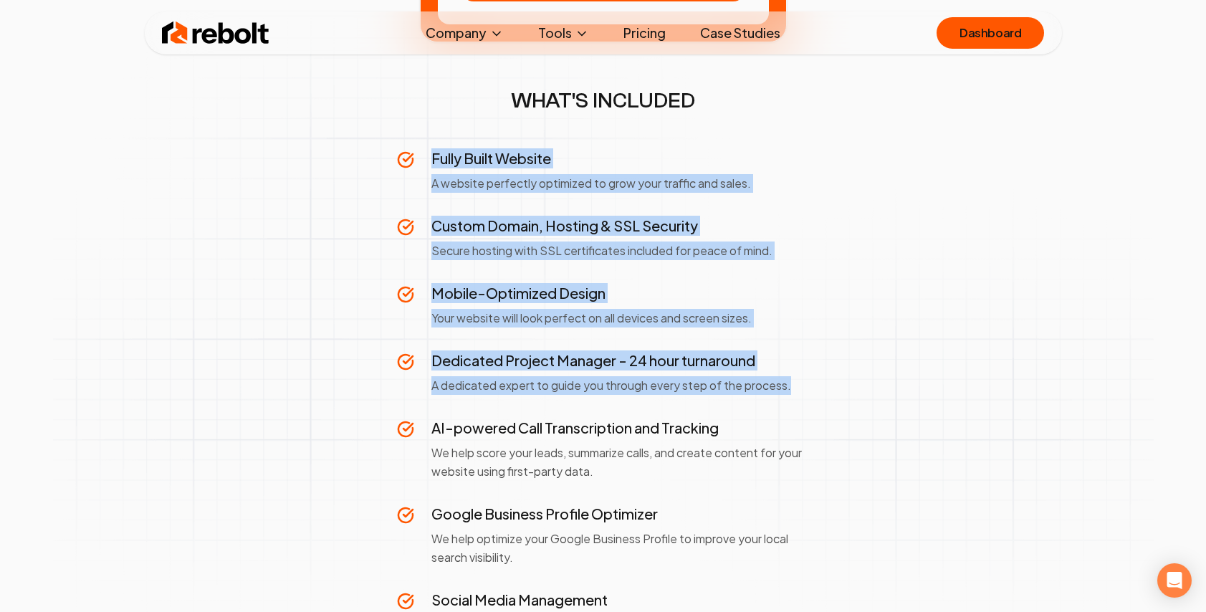
drag, startPoint x: 459, startPoint y: 164, endPoint x: 755, endPoint y: 405, distance: 380.9
click at [755, 405] on div "Fully Built Website A website perfectly optimized to grow your traffic and sale…" at bounding box center [603, 606] width 413 height 916
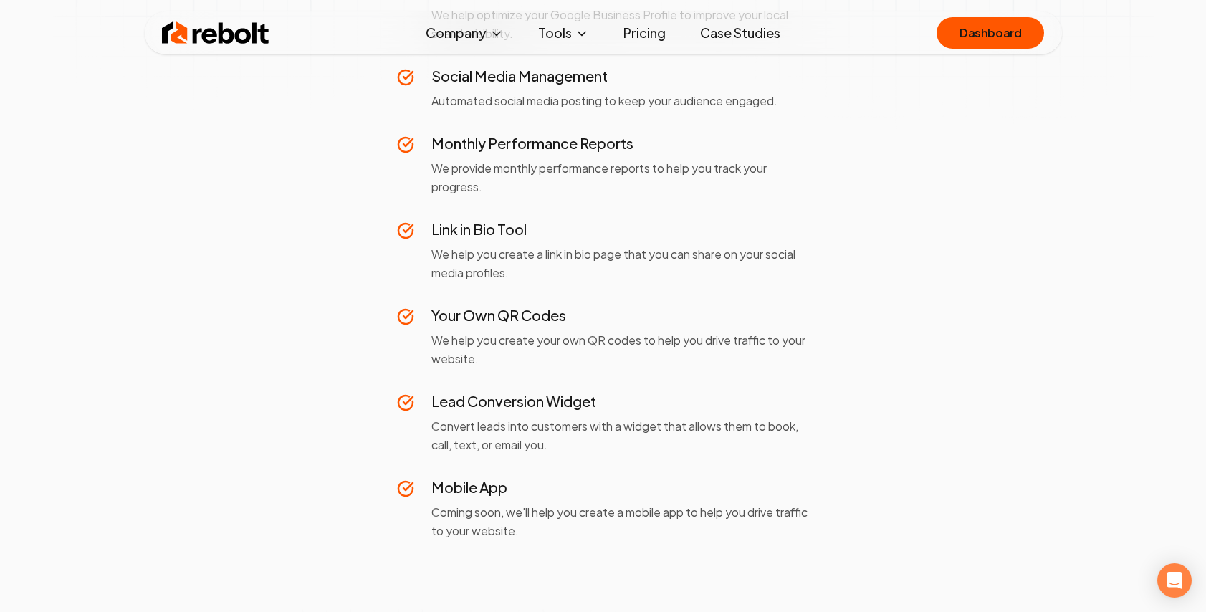
scroll to position [1042, 0]
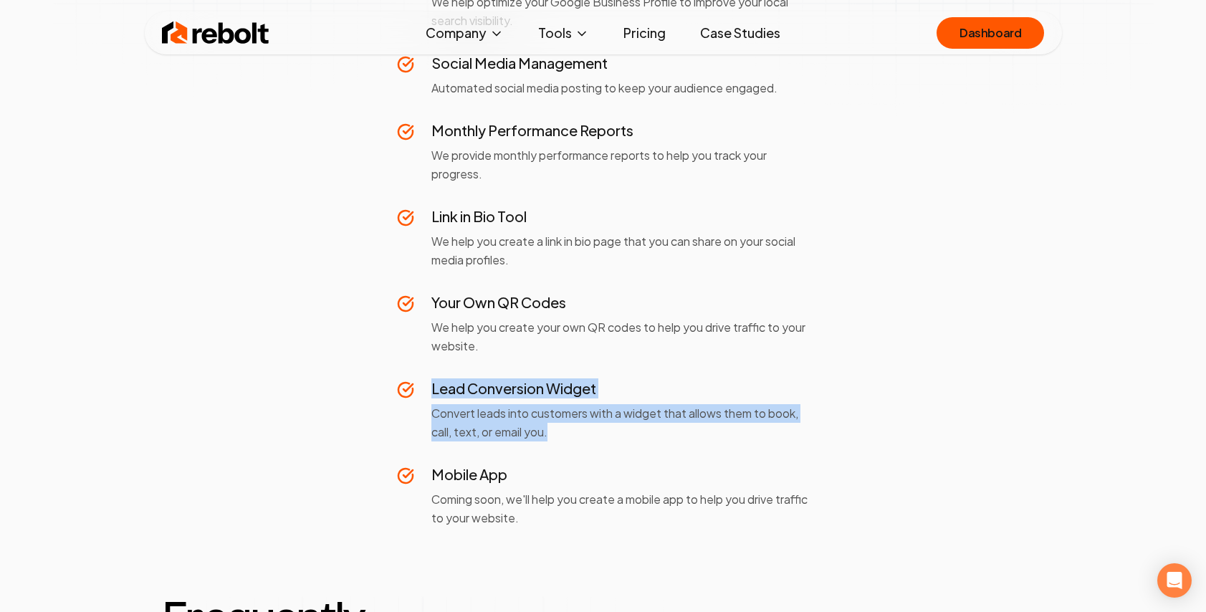
drag, startPoint x: 431, startPoint y: 391, endPoint x: 567, endPoint y: 433, distance: 142.6
click at [567, 433] on div "Lead Conversion Widget Convert leads into customers with a widget that allows t…" at bounding box center [620, 409] width 378 height 63
click at [567, 433] on p "Convert leads into customers with a widget that allows them to book, call, text…" at bounding box center [620, 422] width 378 height 37
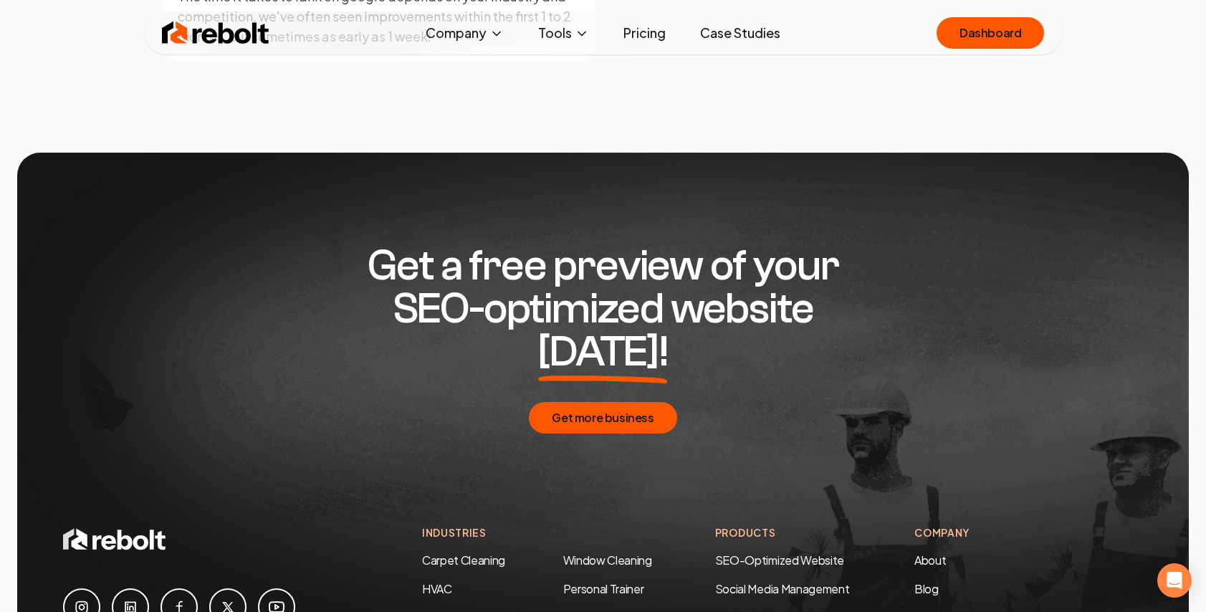
scroll to position [2621, 0]
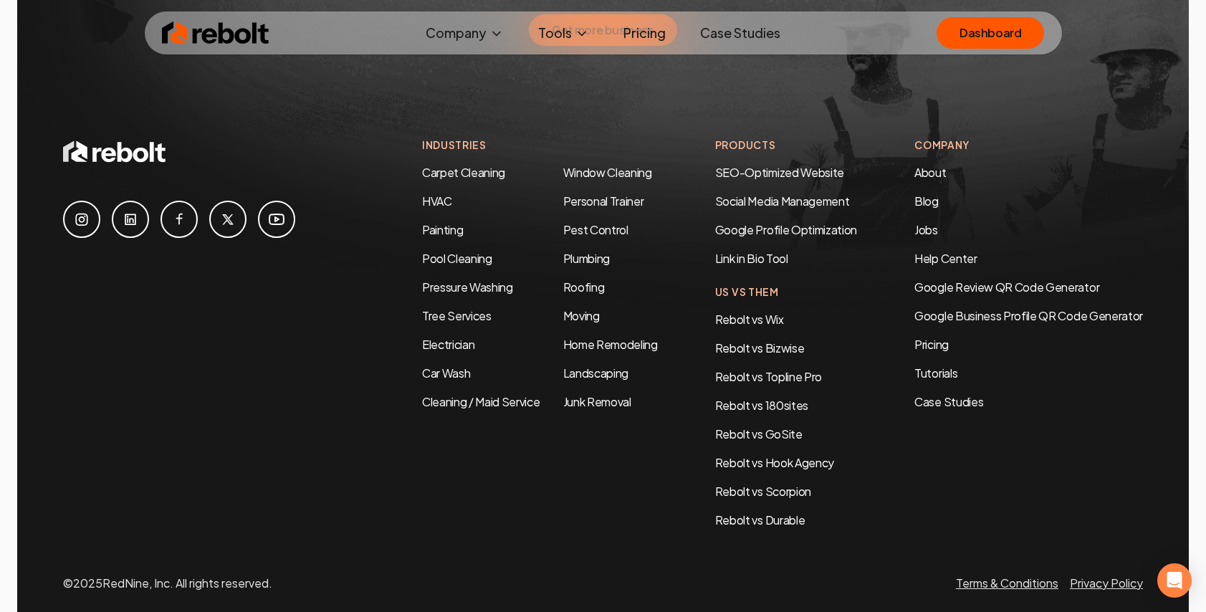
click at [147, 36] on div "Rebolt Company About Blog Jobs Help Center Tools Google Review QR Code Generato…" at bounding box center [603, 32] width 917 height 43
click at [178, 33] on img at bounding box center [215, 33] width 107 height 29
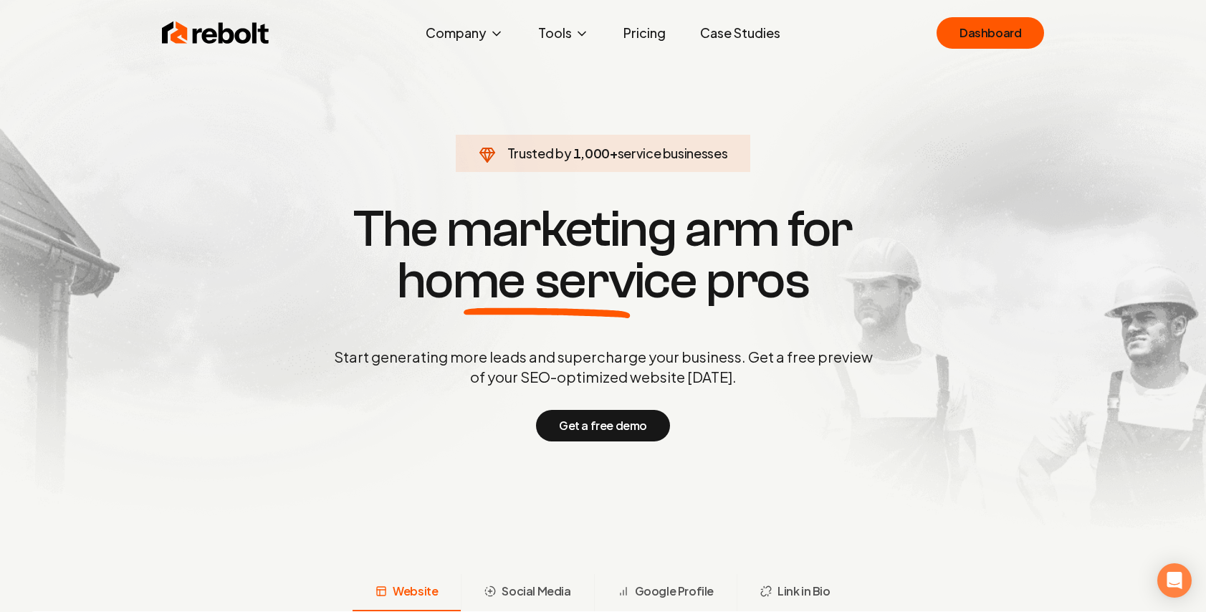
click at [655, 35] on link "Pricing" at bounding box center [644, 33] width 65 height 29
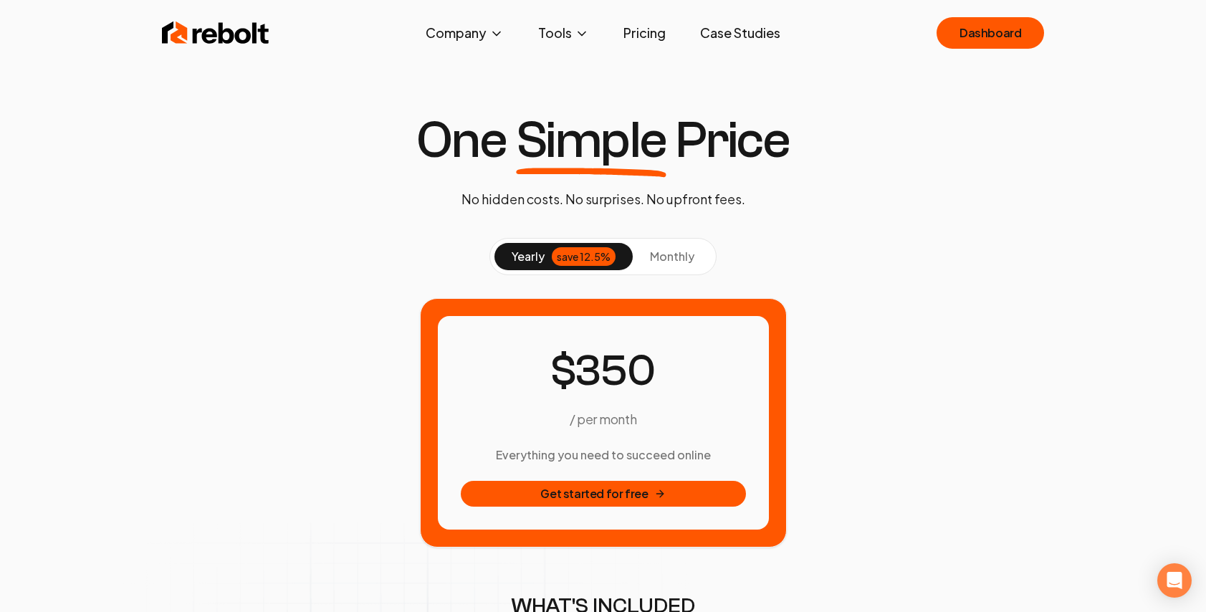
click at [661, 269] on button "monthly" at bounding box center [672, 256] width 79 height 27
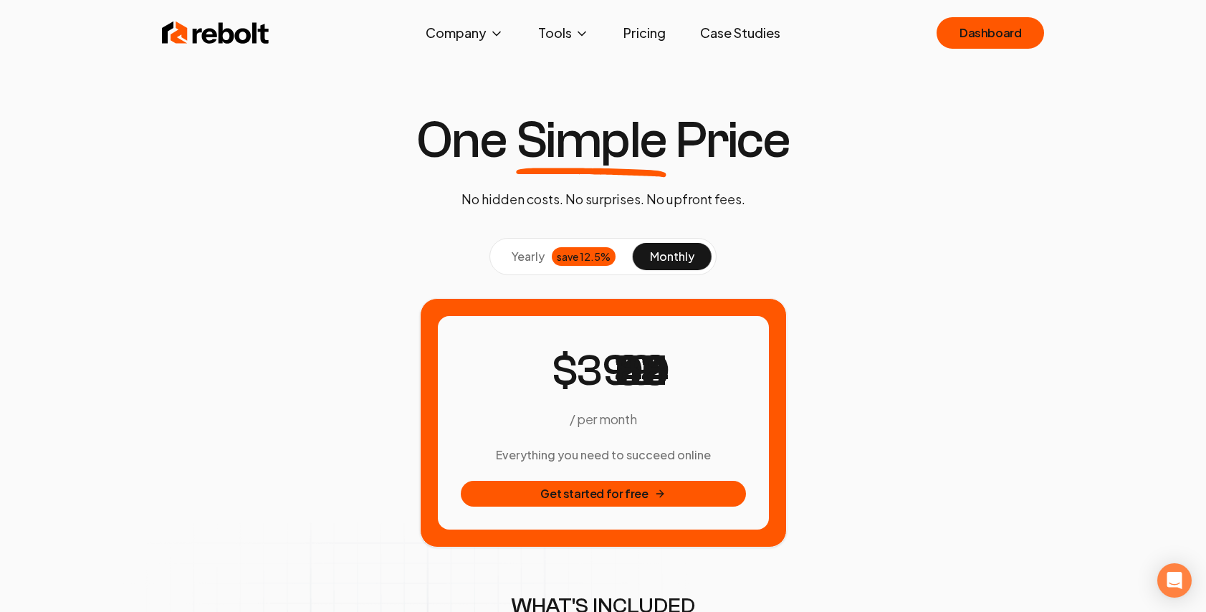
click at [579, 266] on button "yearly save 12.5%" at bounding box center [563, 256] width 138 height 27
click at [641, 241] on div "yearly save 12.5% monthly" at bounding box center [602, 256] width 227 height 37
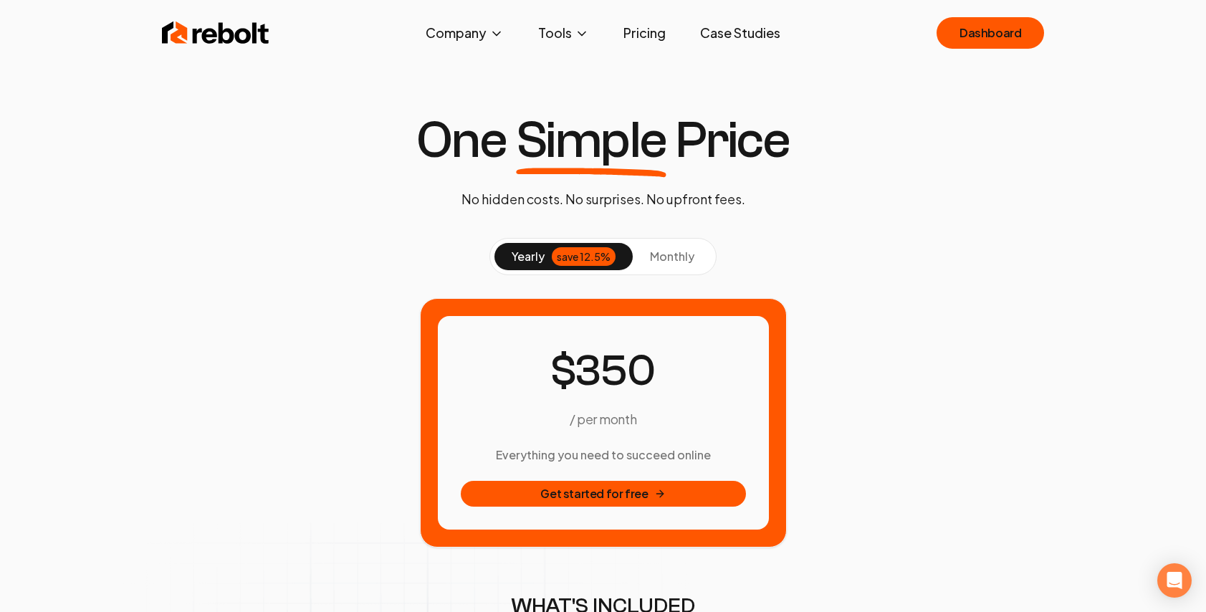
click at [681, 269] on button "monthly" at bounding box center [672, 256] width 79 height 27
click at [598, 264] on div "save 12.5%" at bounding box center [584, 256] width 64 height 19
click at [225, 28] on img at bounding box center [215, 33] width 107 height 29
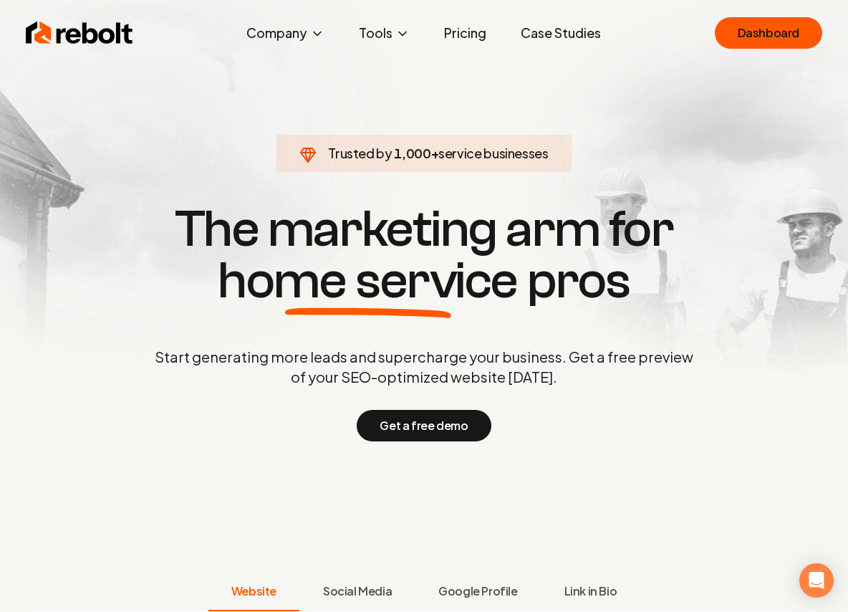
click at [552, 32] on link "Case Studies" at bounding box center [560, 33] width 103 height 29
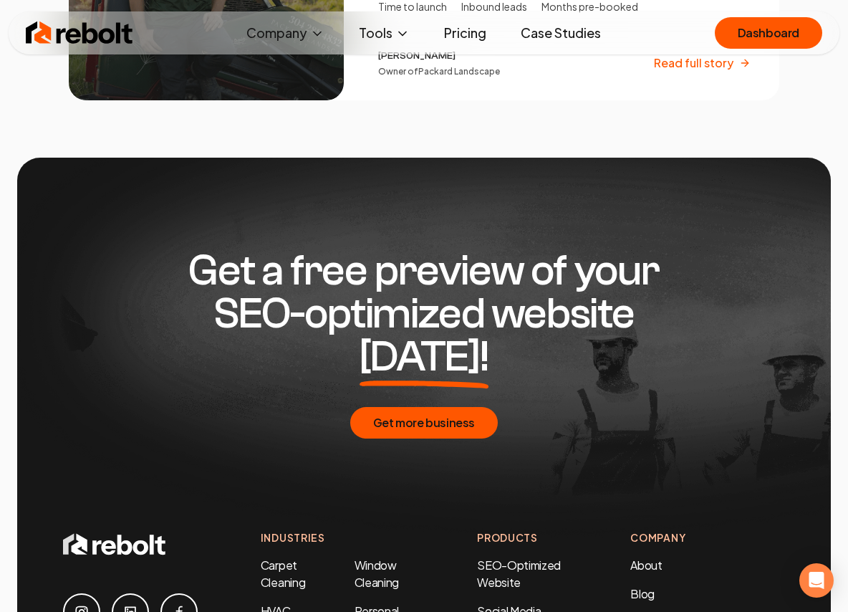
scroll to position [3242, 0]
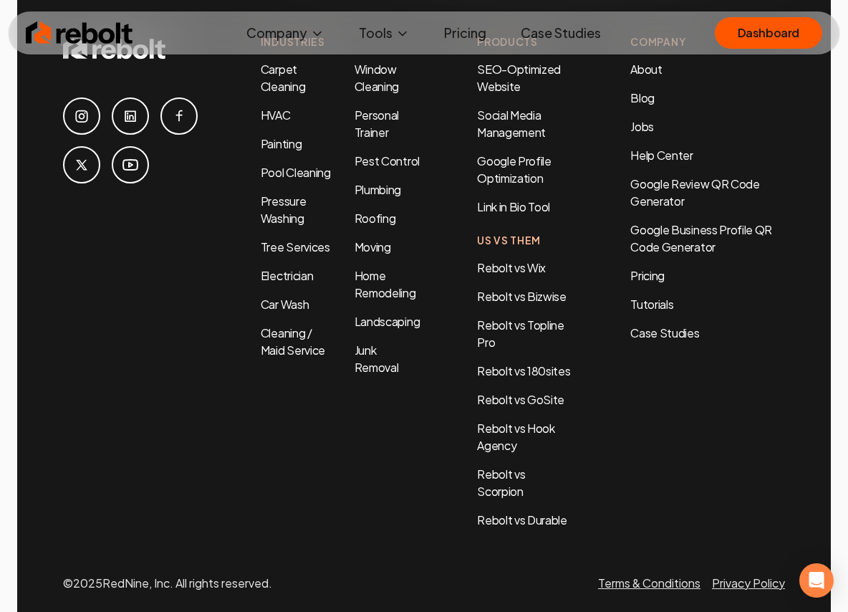
click at [88, 24] on img at bounding box center [79, 33] width 107 height 29
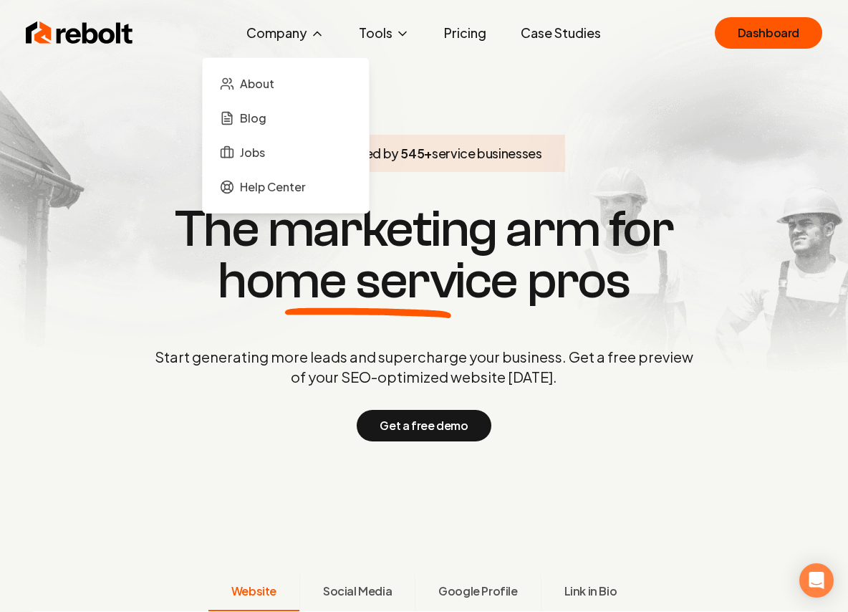
click at [277, 33] on button "Company" at bounding box center [285, 33] width 101 height 29
click at [259, 147] on span "Jobs" at bounding box center [252, 152] width 25 height 17
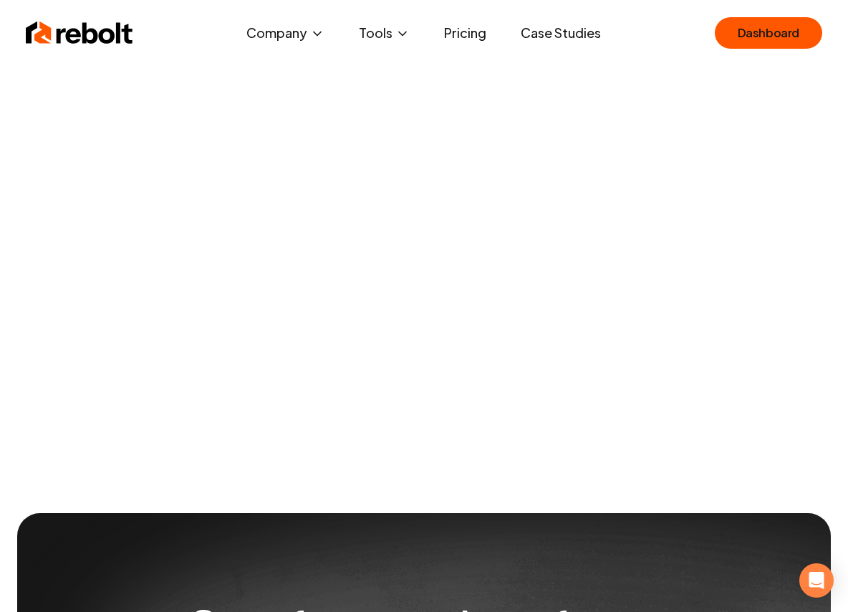
click at [56, 34] on img at bounding box center [79, 33] width 107 height 29
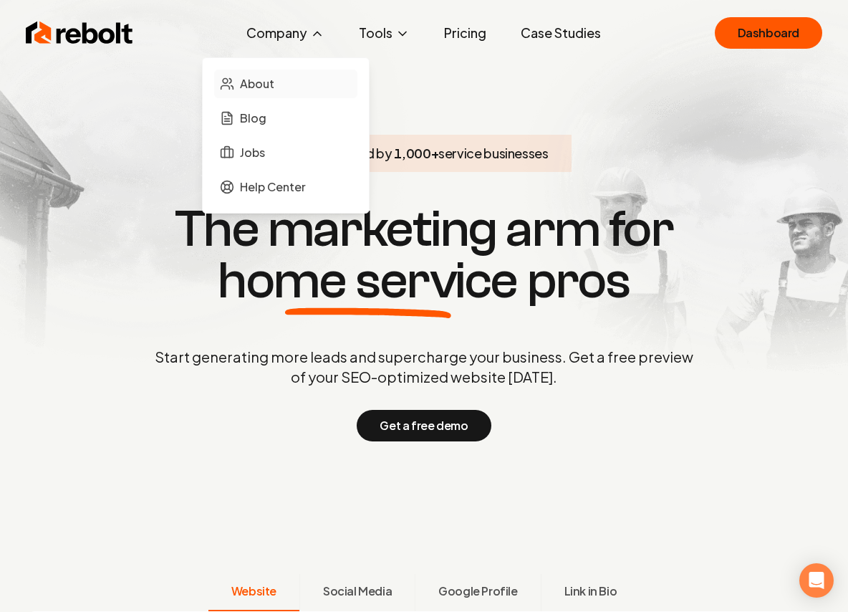
click at [259, 91] on span "About" at bounding box center [257, 83] width 34 height 17
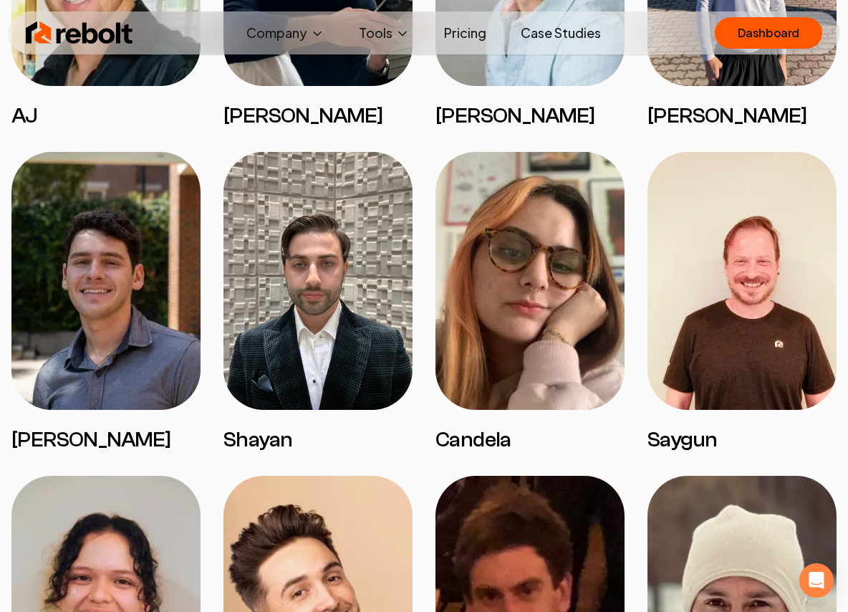
scroll to position [1416, 0]
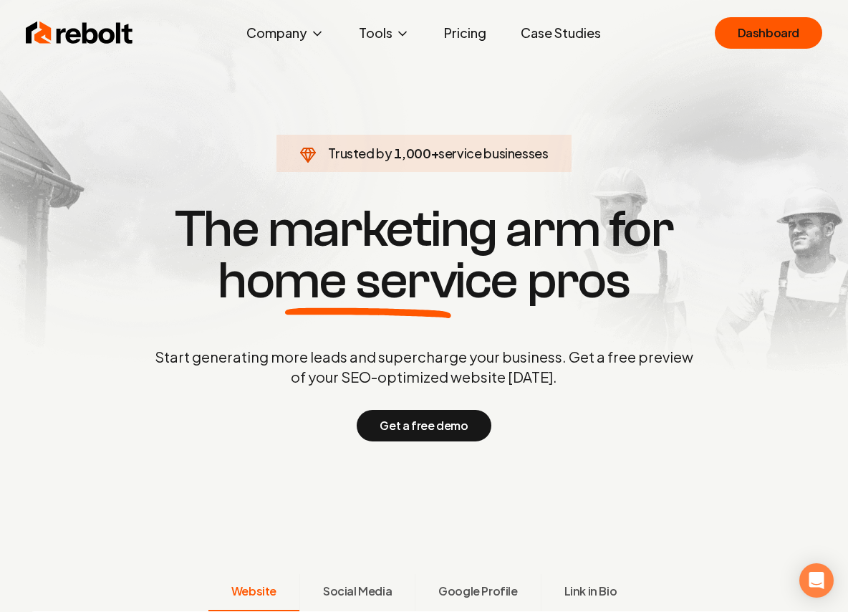
click at [461, 26] on link "Pricing" at bounding box center [465, 33] width 65 height 29
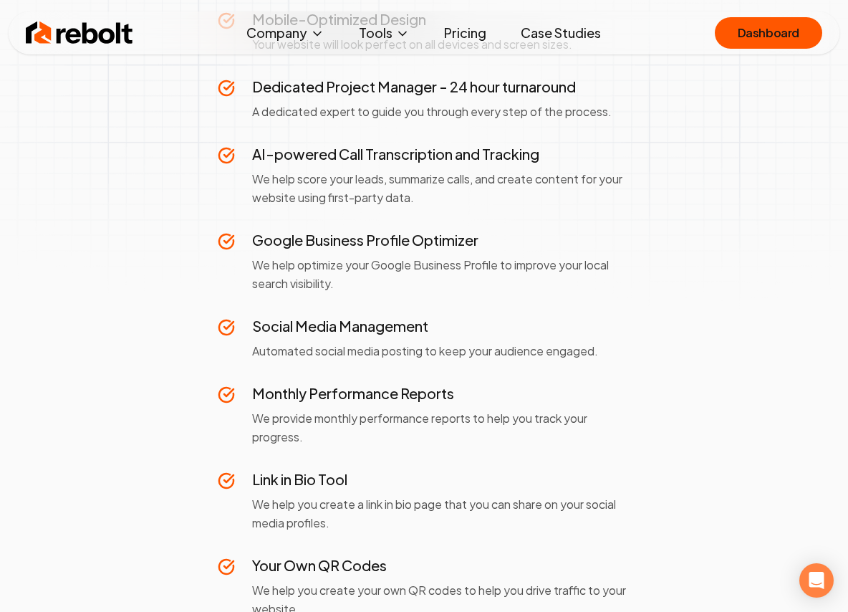
scroll to position [1088, 0]
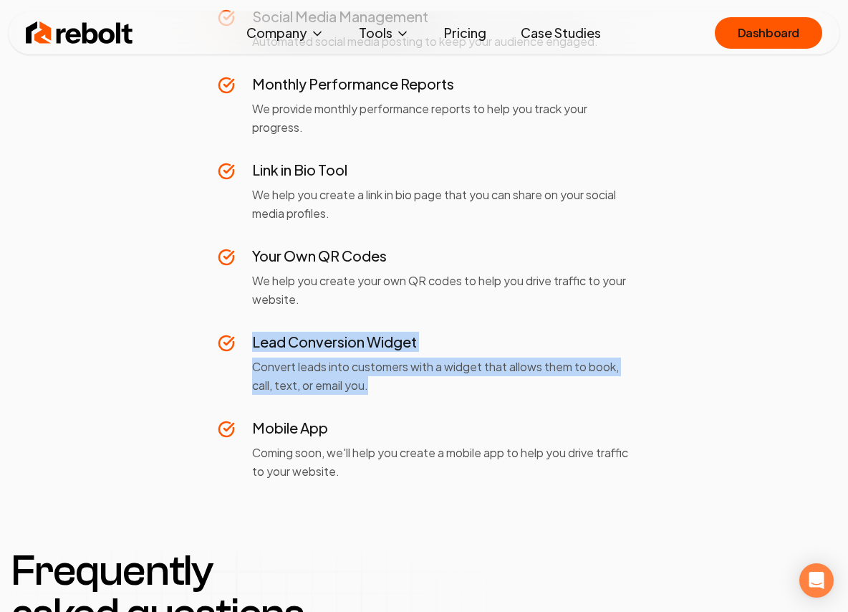
drag, startPoint x: 238, startPoint y: 337, endPoint x: 418, endPoint y: 375, distance: 183.8
click at [418, 375] on div "Lead Conversion Widget Convert leads into customers with a widget that allows t…" at bounding box center [424, 363] width 413 height 63
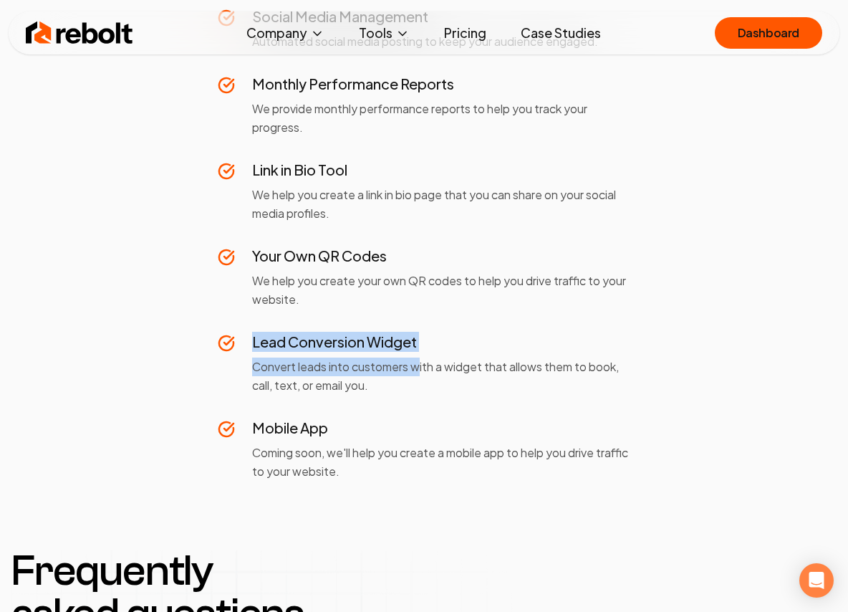
click at [418, 375] on p "Convert leads into customers with a widget that allows them to book, call, text…" at bounding box center [441, 376] width 378 height 37
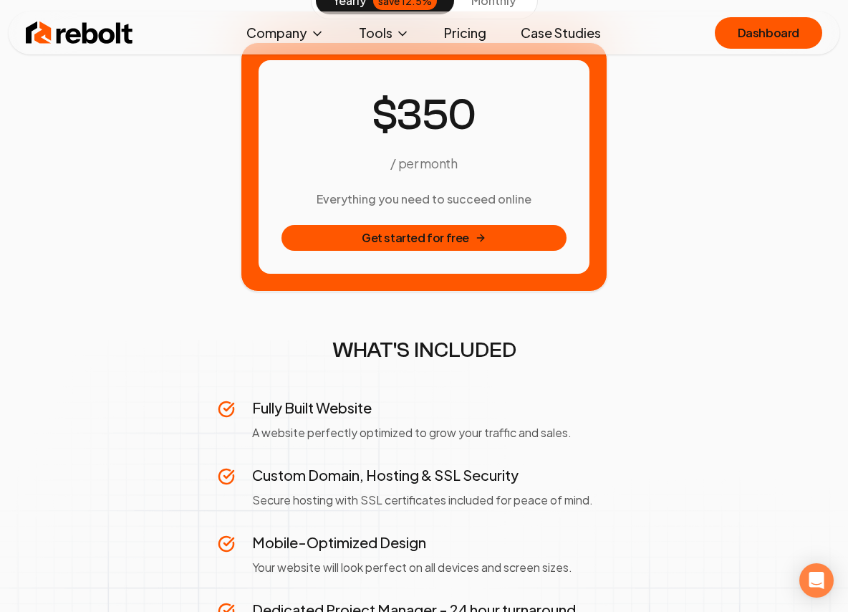
scroll to position [257, 0]
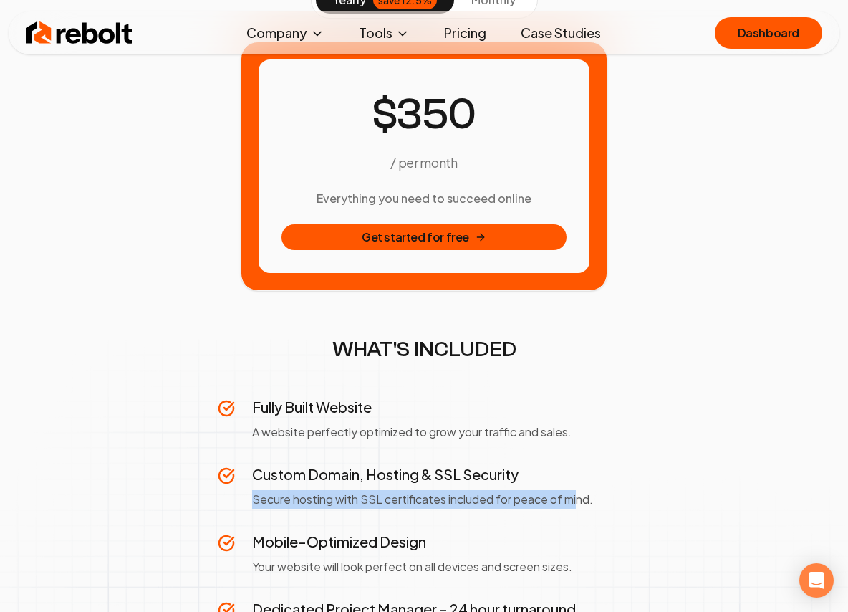
drag, startPoint x: 489, startPoint y: 501, endPoint x: 589, endPoint y: 487, distance: 101.3
click at [580, 491] on div "Custom Domain, Hosting & SSL Security Secure hosting with SSL certificates incl…" at bounding box center [441, 486] width 378 height 44
click at [589, 487] on div "Custom Domain, Hosting & SSL Security Secure hosting with SSL certificates incl…" at bounding box center [441, 486] width 378 height 44
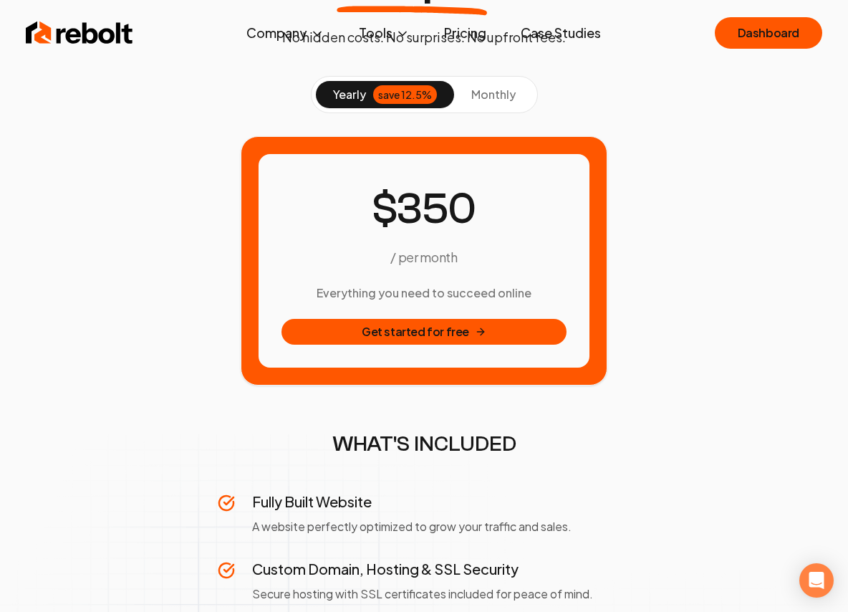
scroll to position [0, 0]
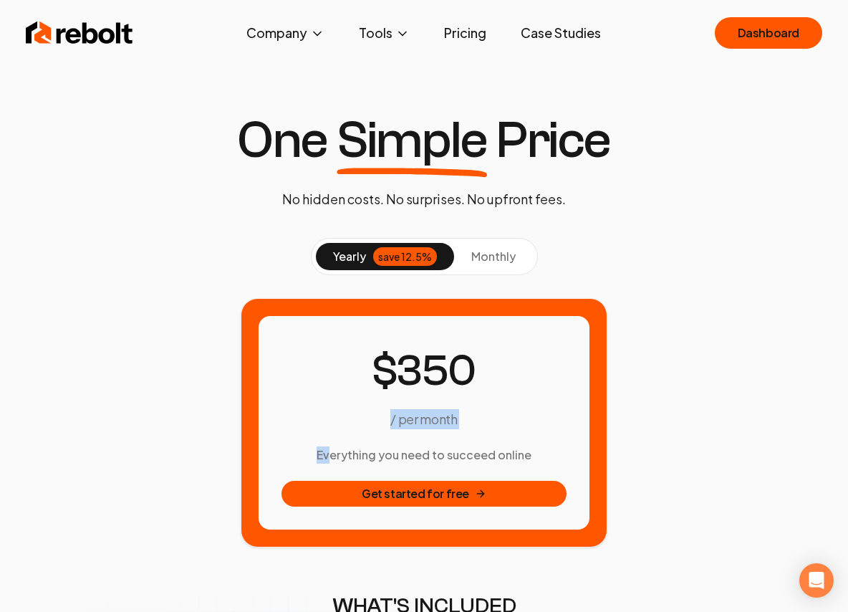
drag, startPoint x: 335, startPoint y: 451, endPoint x: 583, endPoint y: 436, distance: 248.4
click at [583, 436] on div "/ per month Everything you need to succeed online Get started for free" at bounding box center [424, 423] width 331 height 214
click at [575, 441] on div "/ per month Everything you need to succeed online Get started for free" at bounding box center [424, 423] width 331 height 214
click at [499, 246] on button "monthly" at bounding box center [493, 256] width 79 height 27
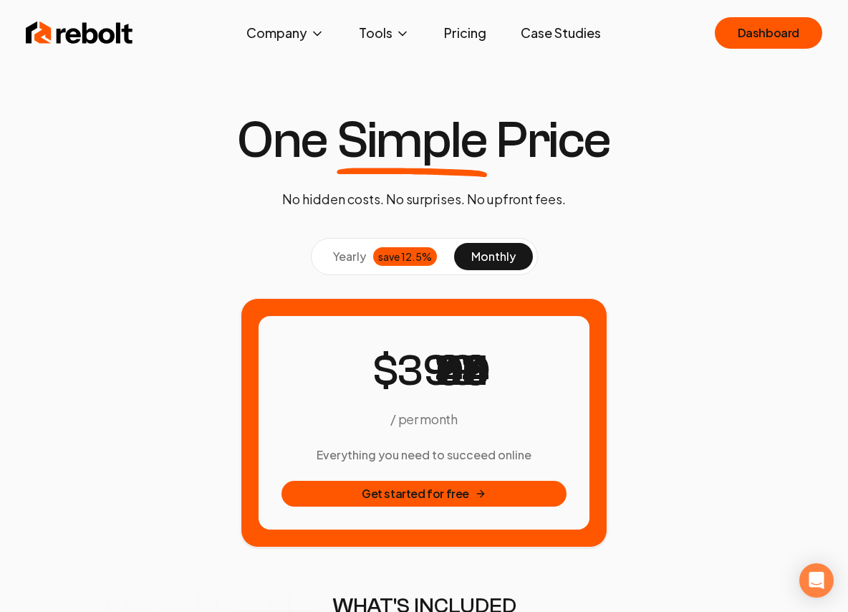
click at [380, 254] on div "save 12.5%" at bounding box center [405, 256] width 64 height 19
